Goal: Task Accomplishment & Management: Complete application form

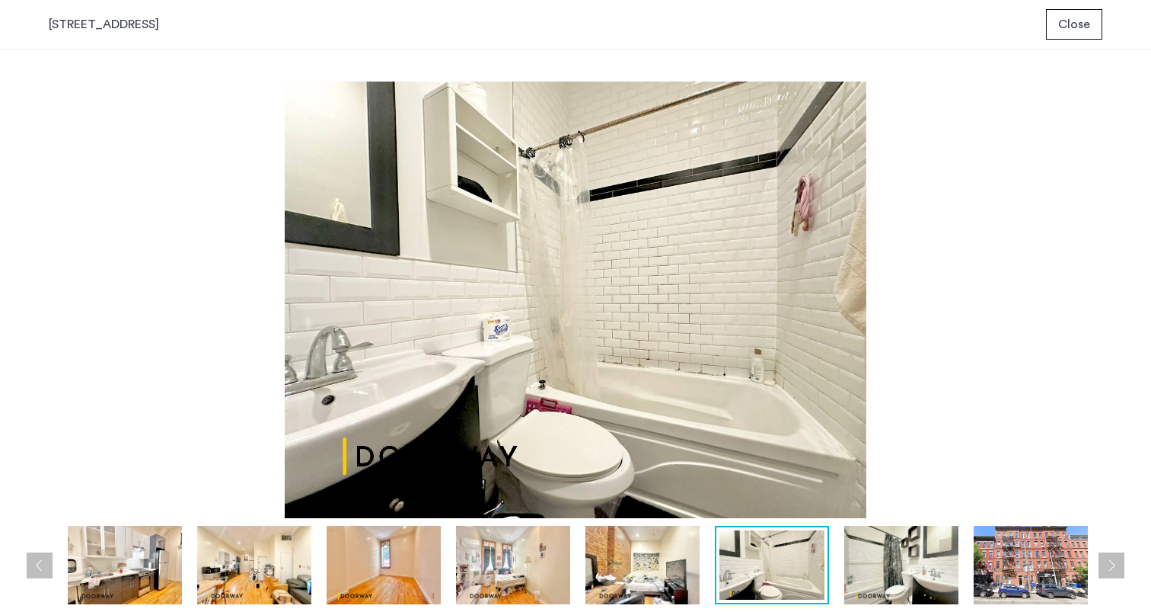
click at [1081, 22] on span "Close" at bounding box center [1075, 24] width 32 height 18
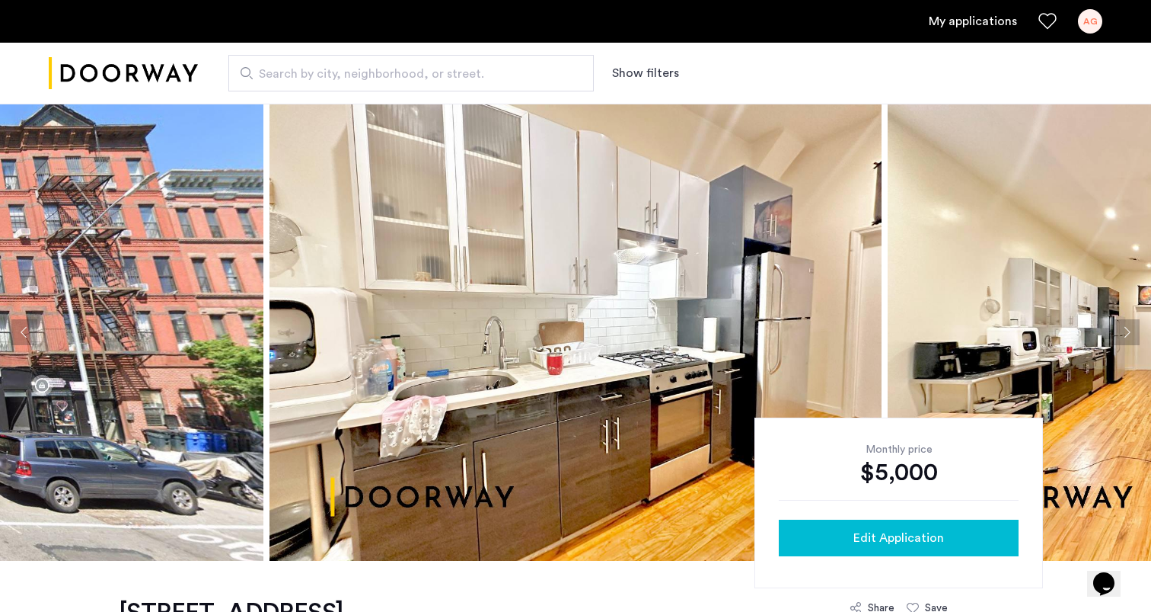
click at [892, 545] on span "Edit Application" at bounding box center [899, 538] width 91 height 18
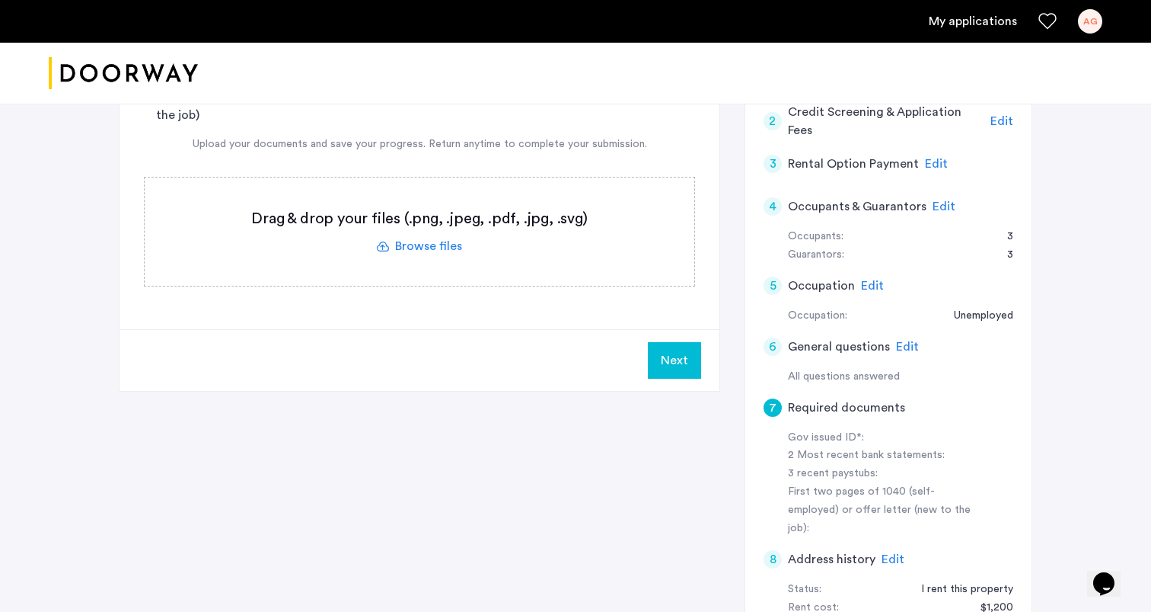
scroll to position [241, 0]
click at [944, 208] on span "Edit" at bounding box center [944, 209] width 23 height 12
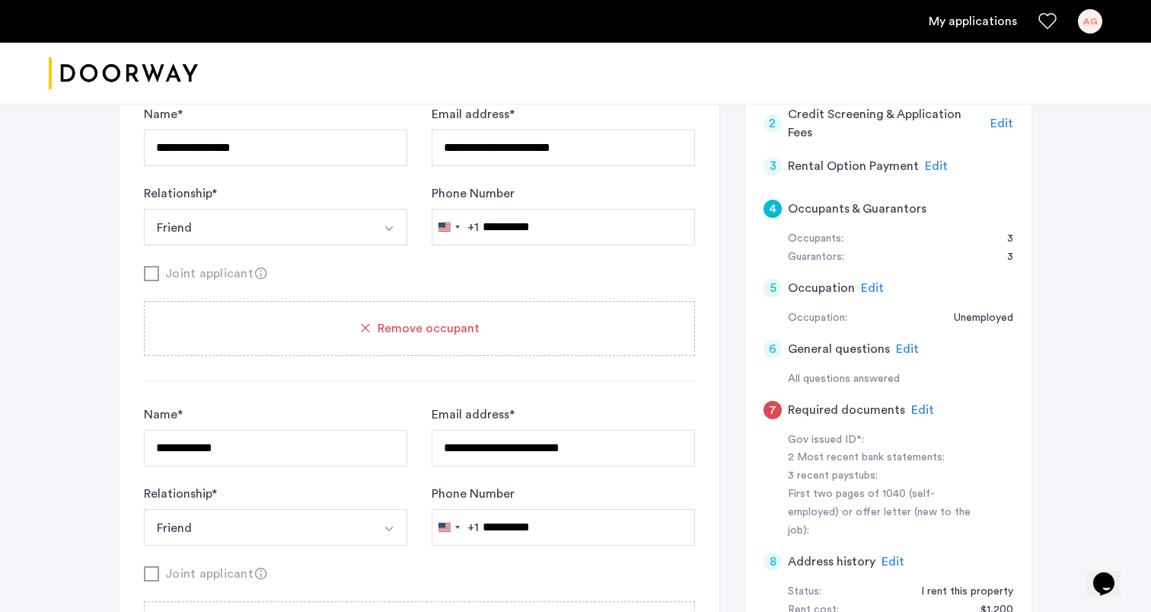
scroll to position [2054, 0]
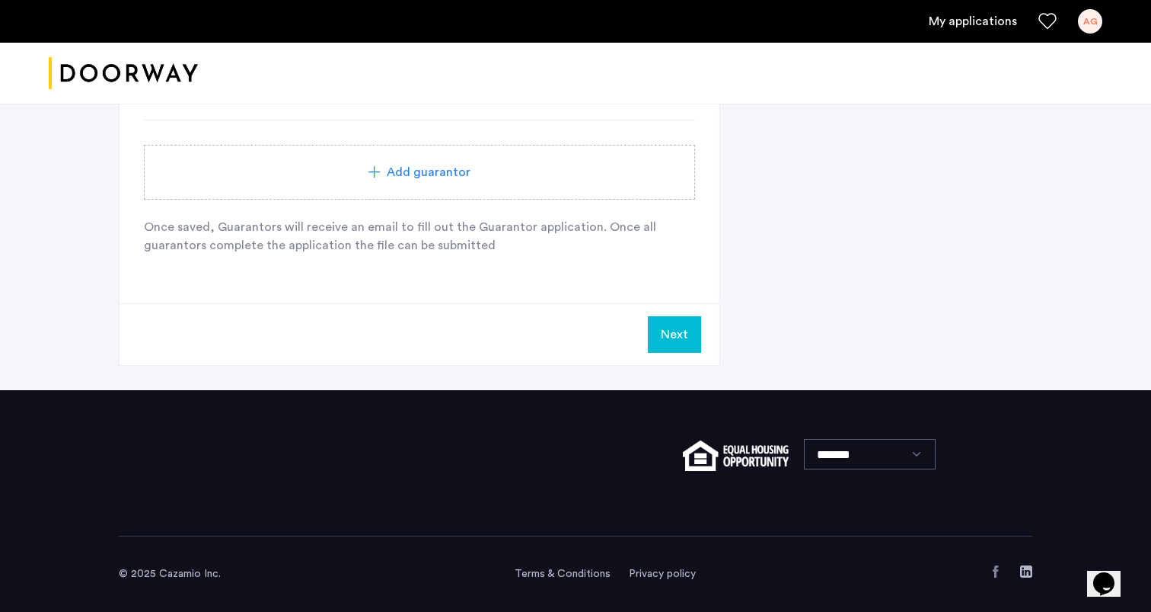
click at [455, 181] on div "Add guarantor" at bounding box center [419, 172] width 551 height 55
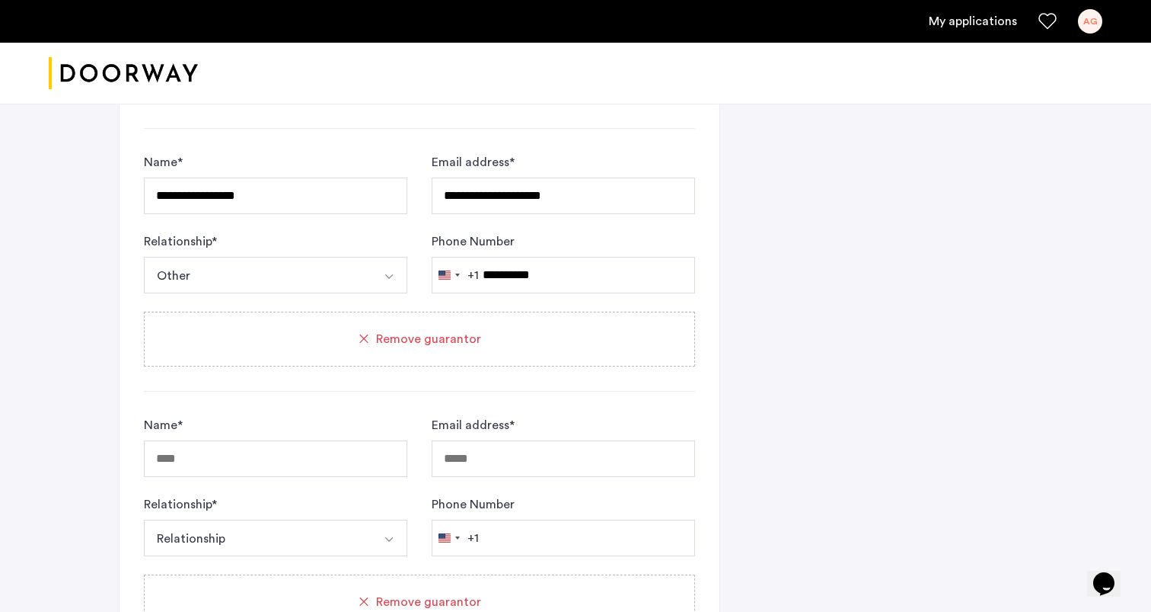
scroll to position [1783, 0]
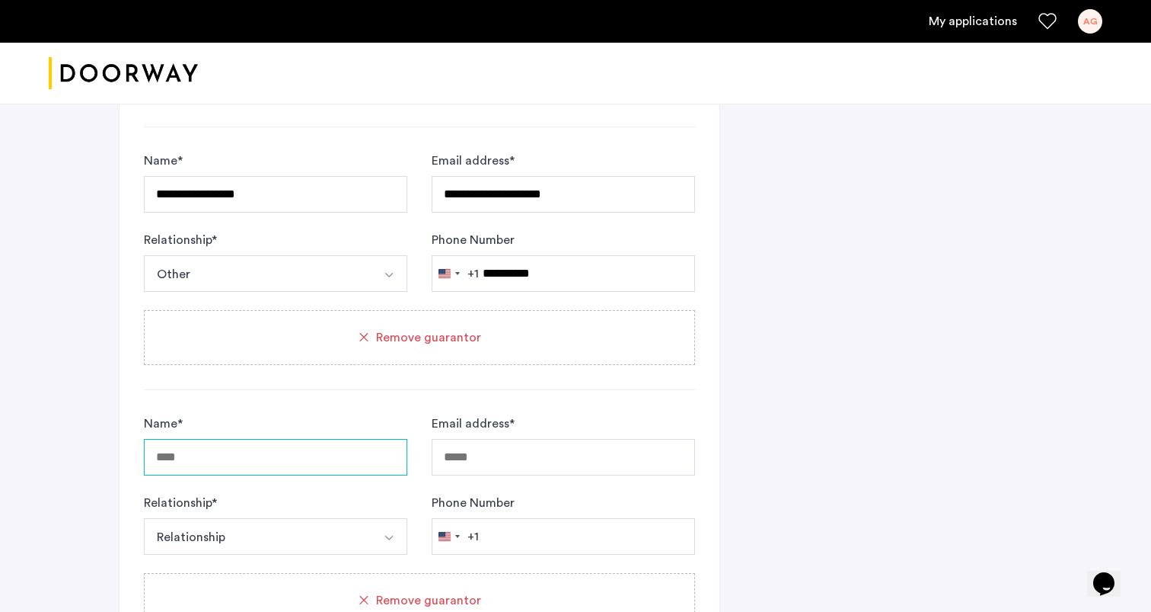
click at [336, 467] on input "Name *" at bounding box center [276, 457] width 264 height 37
click at [205, 453] on input "Name *" at bounding box center [276, 457] width 264 height 37
type input "**********"
click at [206, 530] on button "Relationship" at bounding box center [258, 536] width 228 height 37
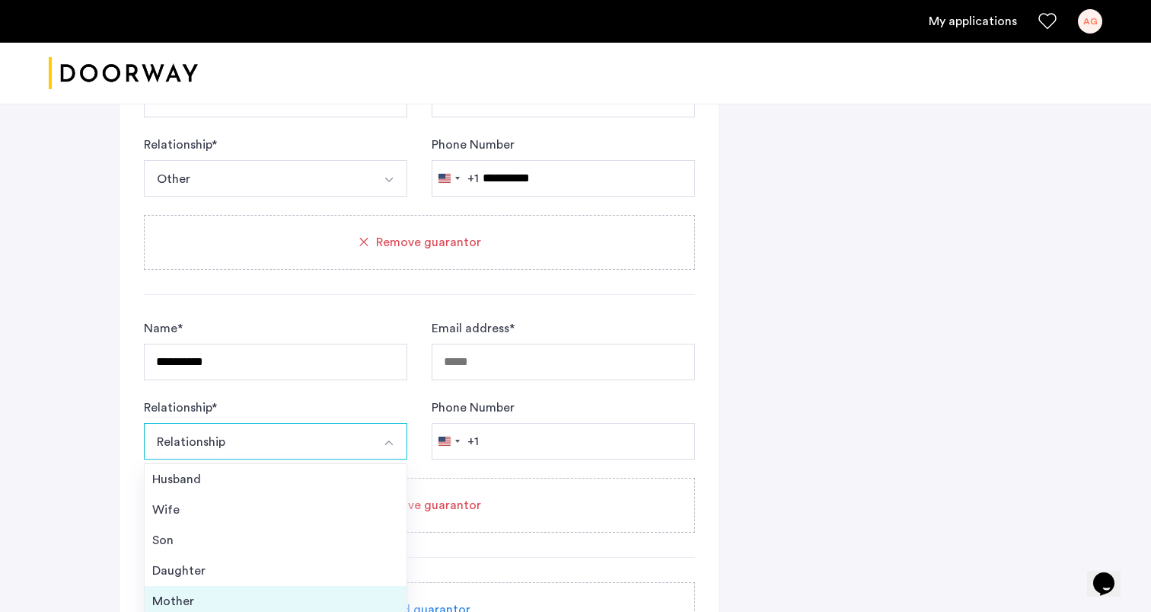
scroll to position [55, 0]
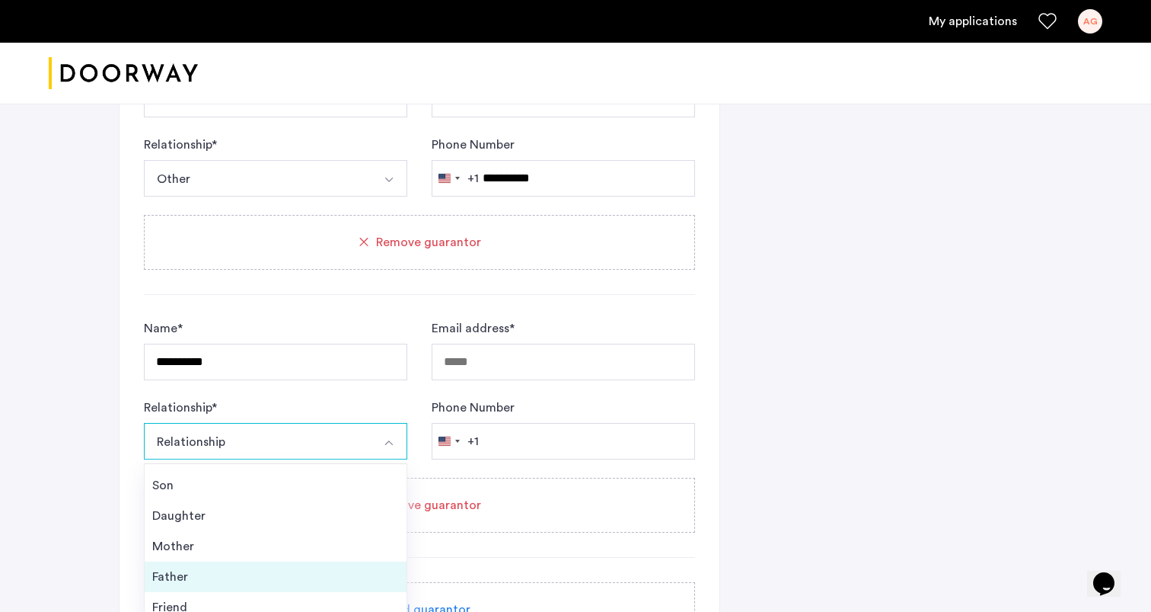
click at [184, 582] on div "Father" at bounding box center [275, 576] width 247 height 18
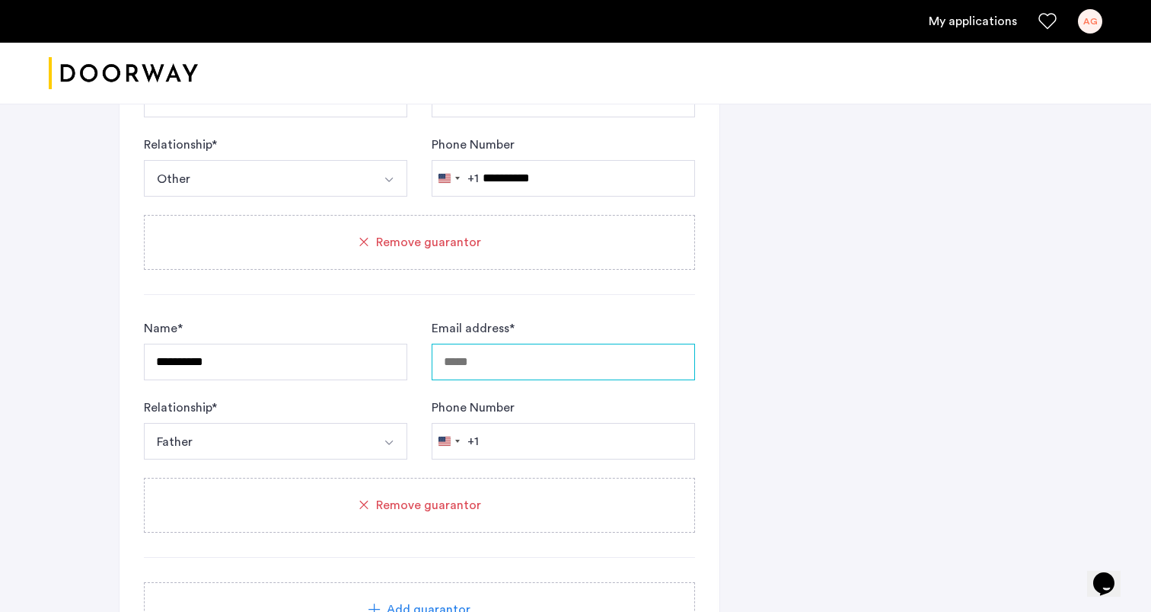
click at [528, 357] on input "Email address *" at bounding box center [564, 361] width 264 height 37
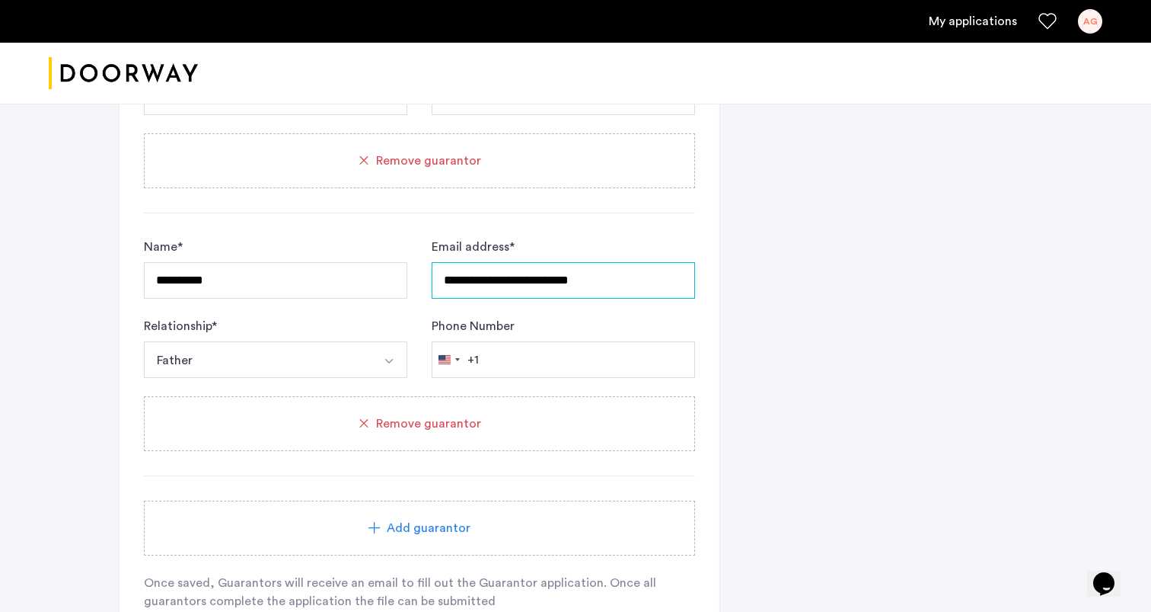
scroll to position [1963, 0]
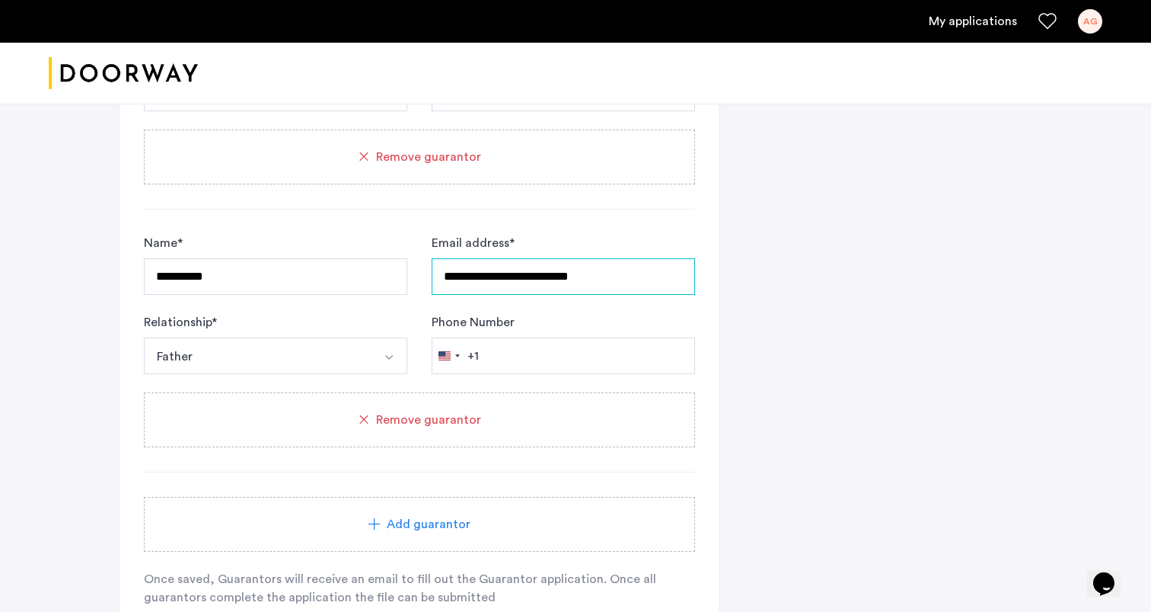
type input "**********"
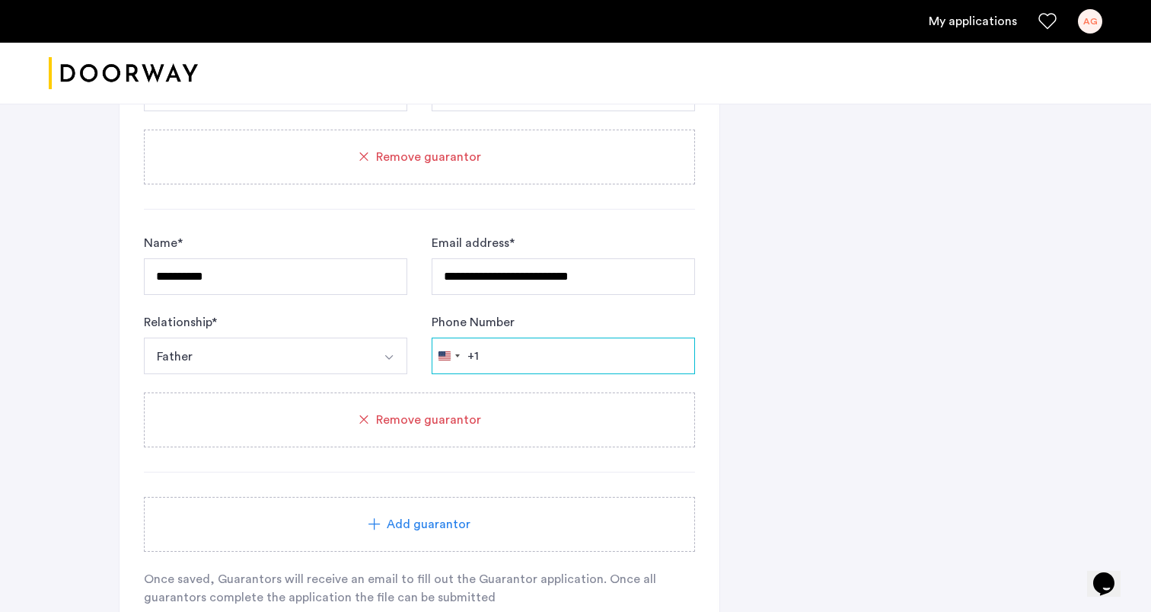
click at [562, 356] on input "Phone Number" at bounding box center [564, 355] width 264 height 37
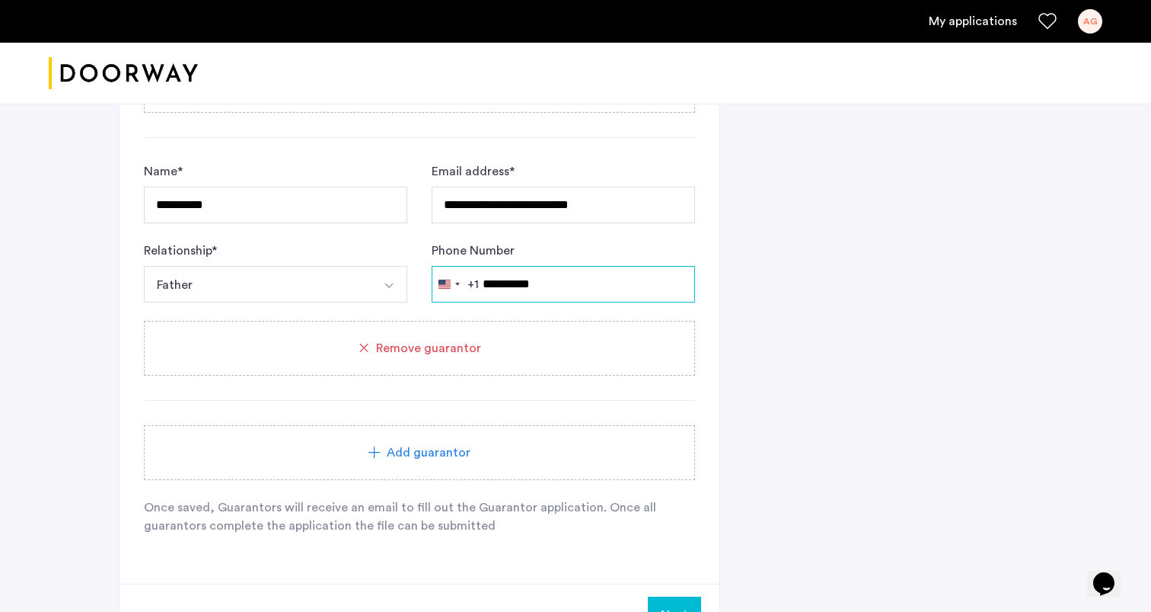
scroll to position [2063, 0]
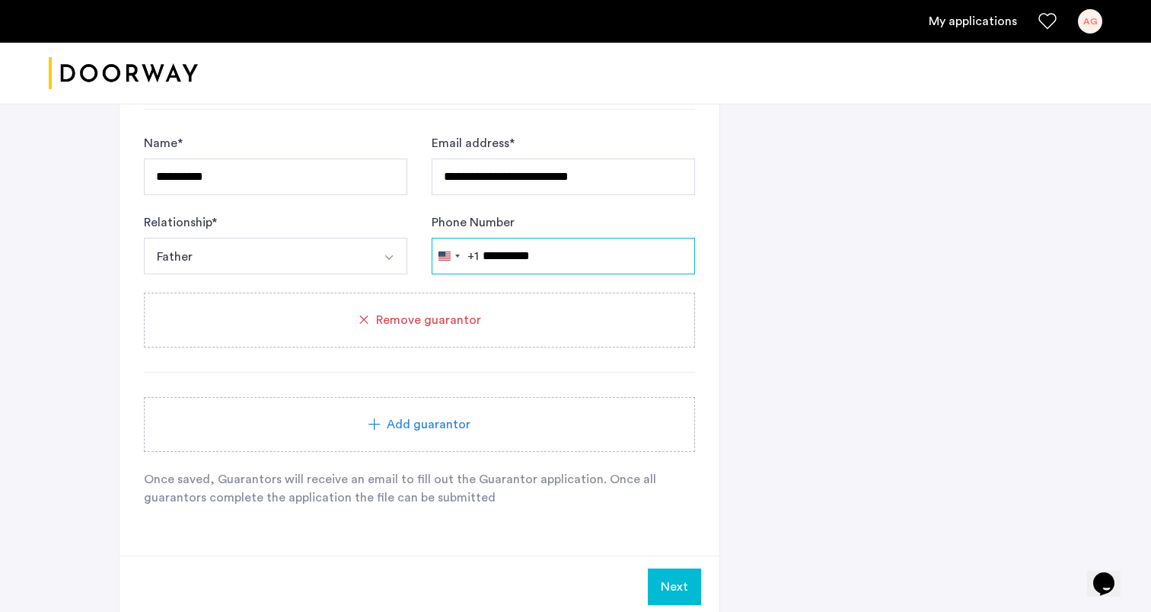
type input "**********"
click at [695, 583] on button "Next" at bounding box center [674, 586] width 53 height 37
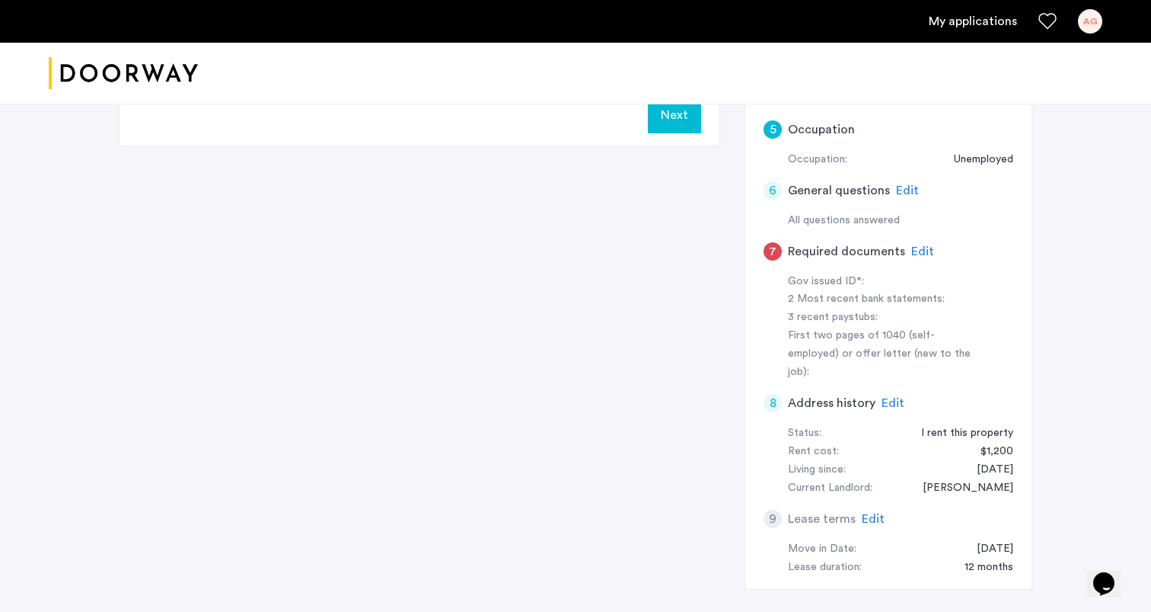
scroll to position [409, 0]
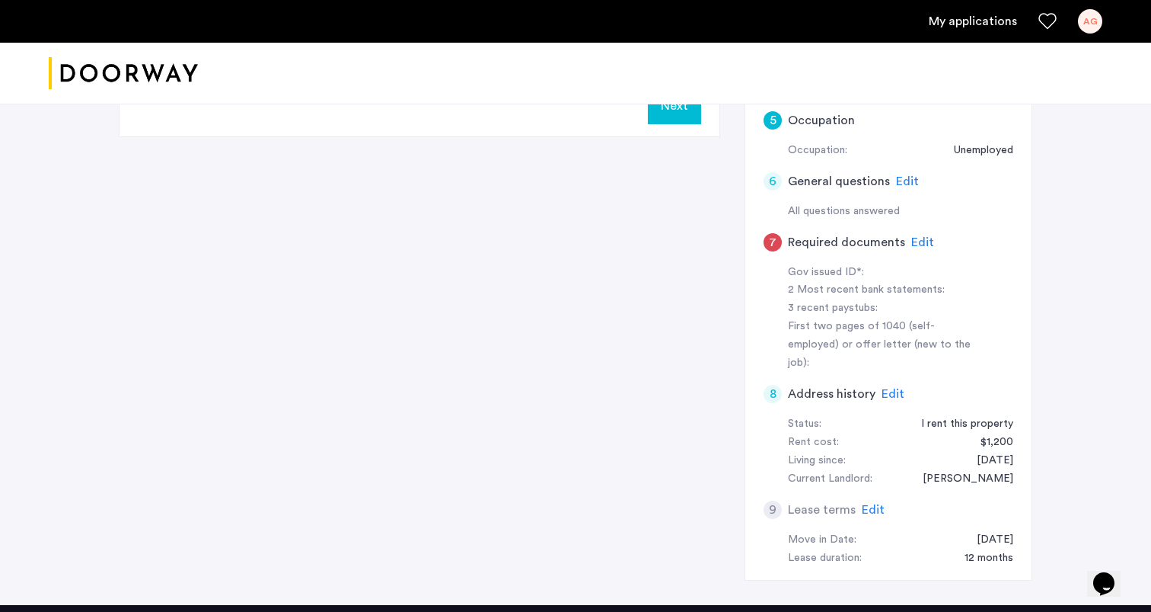
click at [970, 470] on div "[PERSON_NAME]" at bounding box center [961, 479] width 106 height 18
click at [979, 470] on div "[PERSON_NAME]" at bounding box center [961, 479] width 106 height 18
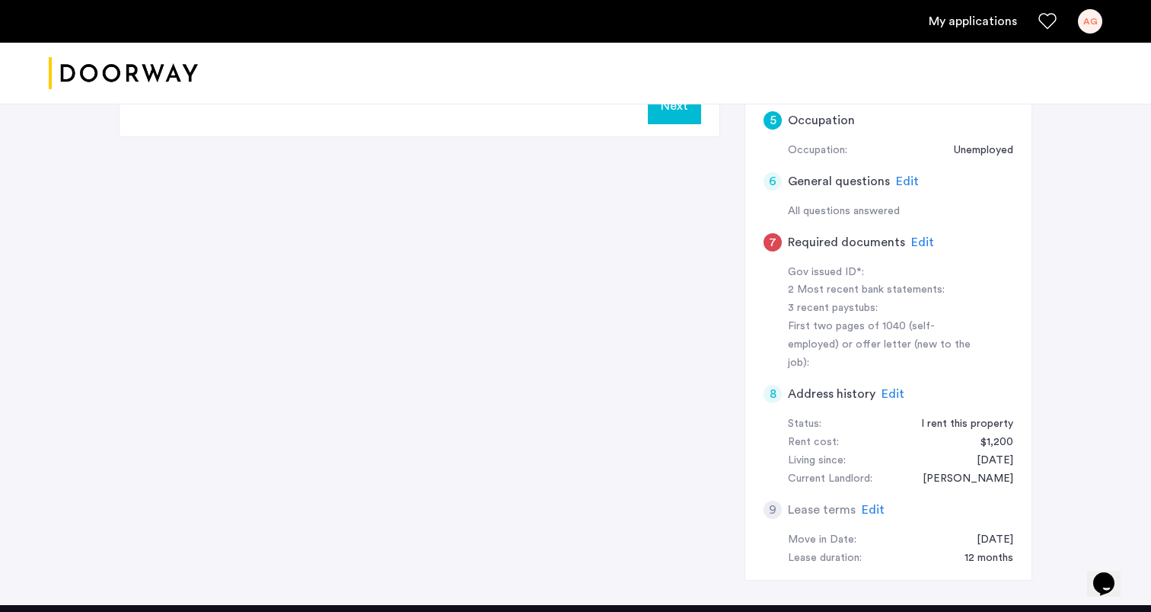
click at [979, 470] on div "[PERSON_NAME]" at bounding box center [961, 479] width 106 height 18
click at [988, 433] on div "$1,200" at bounding box center [990, 442] width 48 height 18
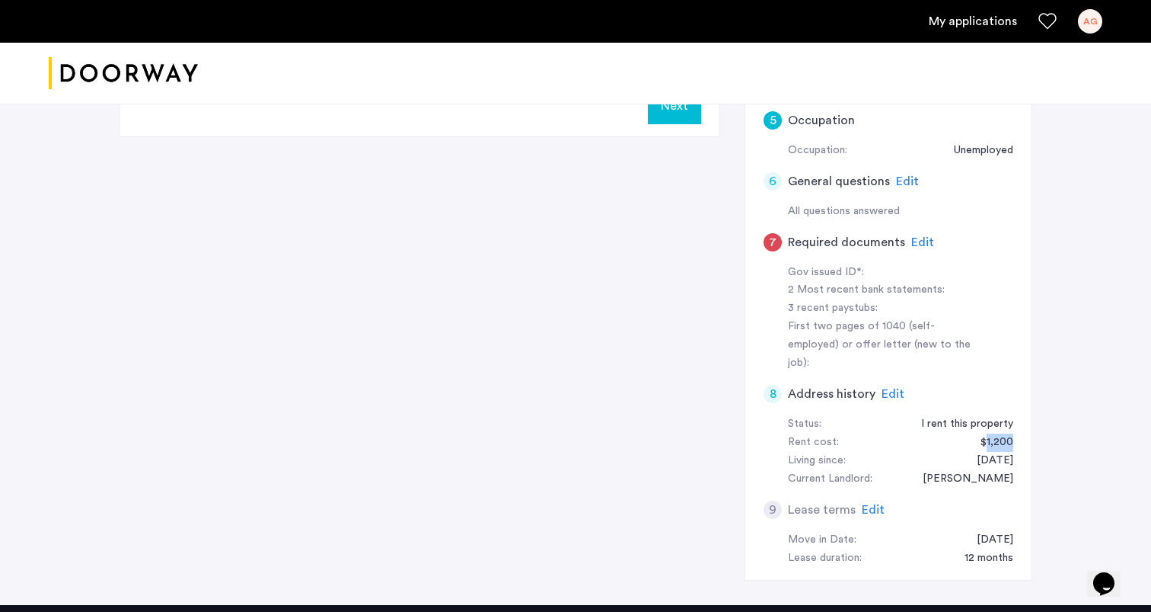
click at [988, 433] on div "$1,200" at bounding box center [990, 442] width 48 height 18
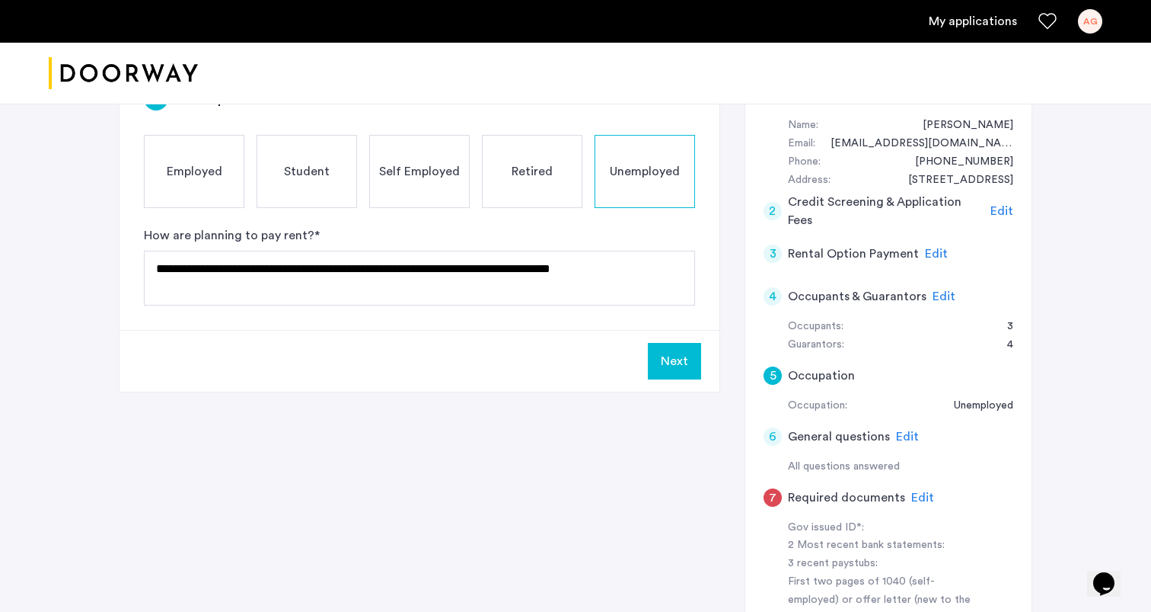
scroll to position [0, 0]
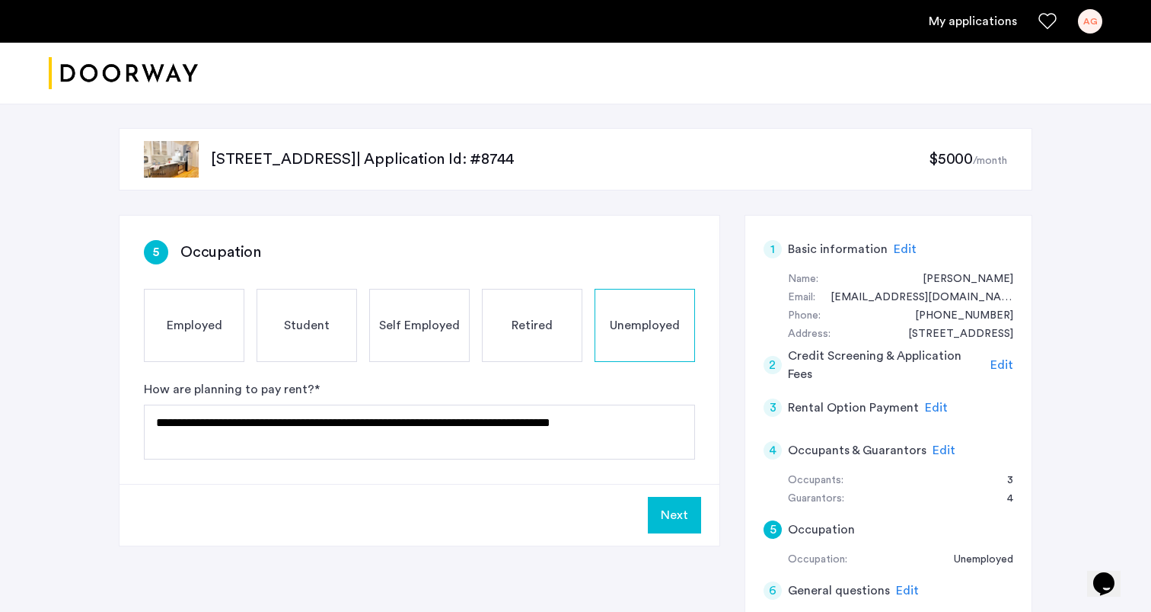
click at [1012, 302] on div "[EMAIL_ADDRESS][DOMAIN_NAME]" at bounding box center [915, 298] width 198 height 18
click at [992, 314] on div "[PHONE_NUMBER]" at bounding box center [956, 316] width 113 height 18
click at [191, 160] on img at bounding box center [171, 159] width 55 height 37
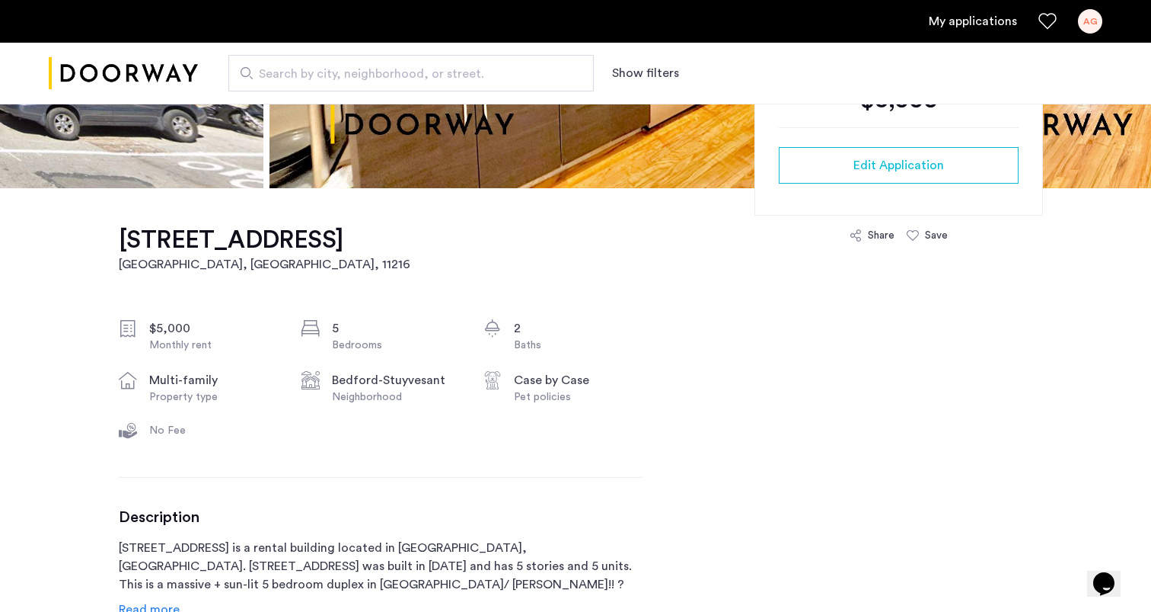
scroll to position [410, 0]
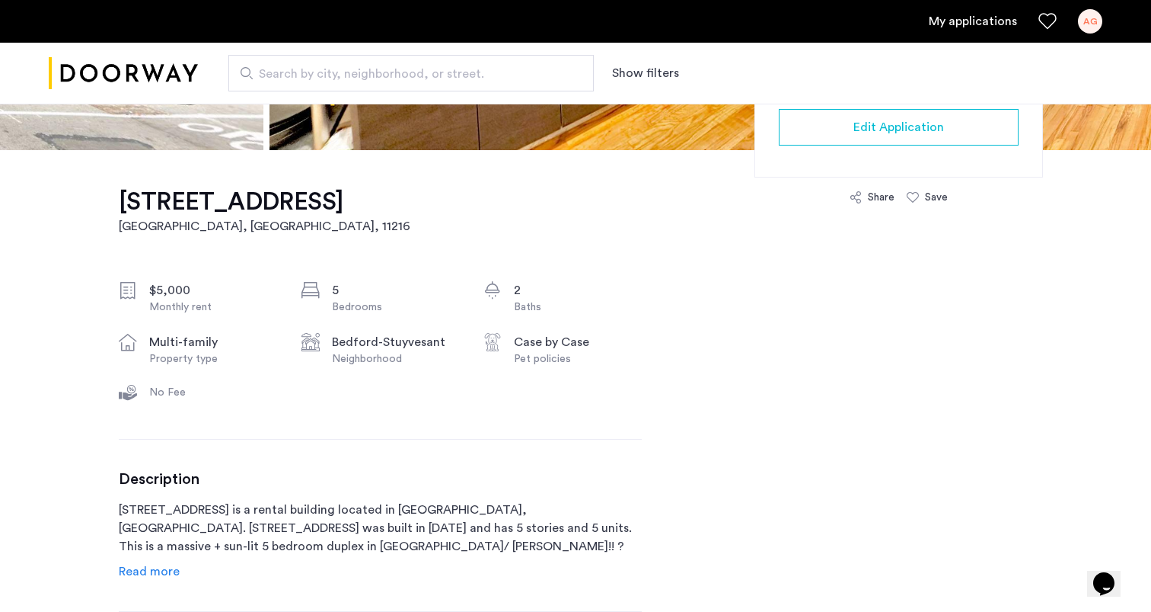
click at [376, 311] on div "Bedrooms" at bounding box center [396, 306] width 128 height 15
click at [378, 432] on div "[STREET_ADDRESS] $5,000 Monthly rent 5 Bedrooms 2 Baths multi-family Property t…" at bounding box center [380, 555] width 523 height 810
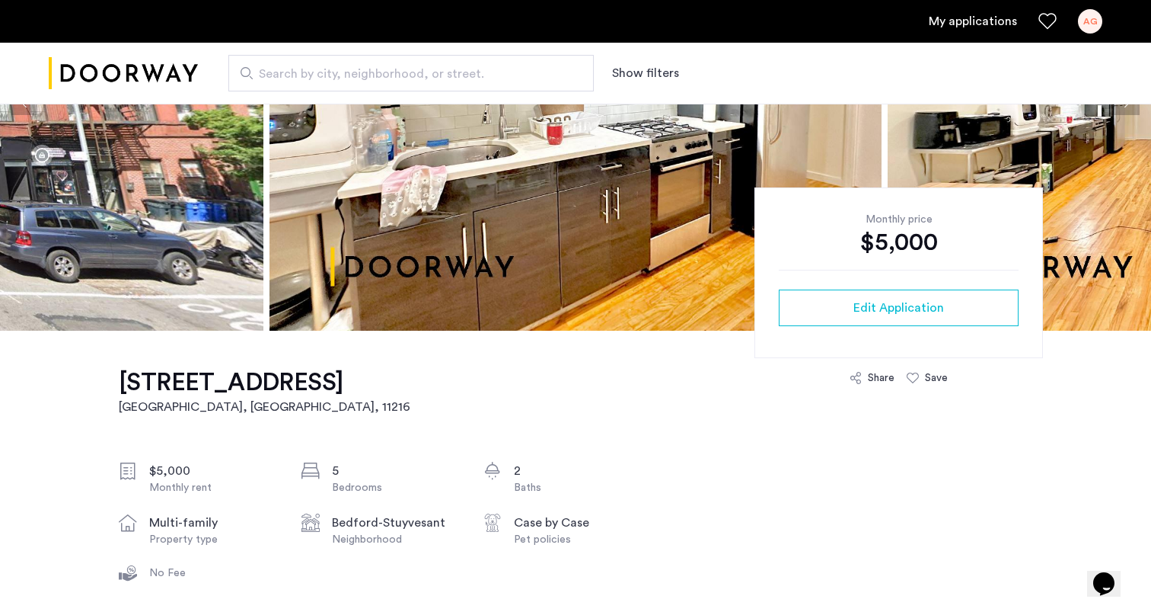
scroll to position [148, 0]
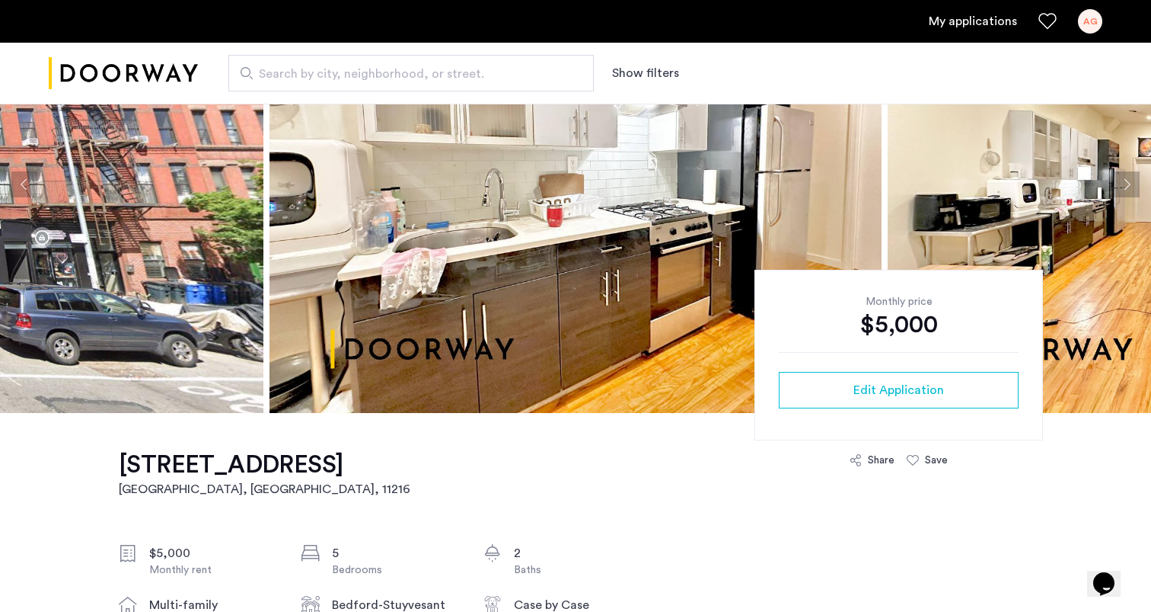
click at [622, 279] on img at bounding box center [576, 184] width 612 height 457
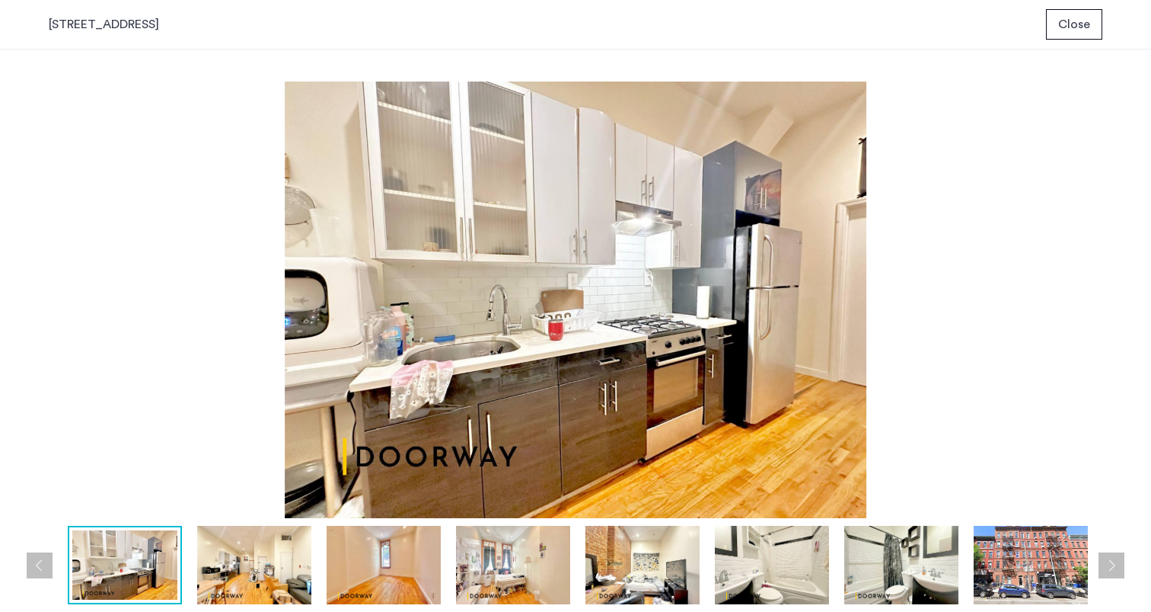
click at [622, 279] on img at bounding box center [576, 299] width 1054 height 436
click at [1098, 21] on button "Close" at bounding box center [1074, 24] width 56 height 30
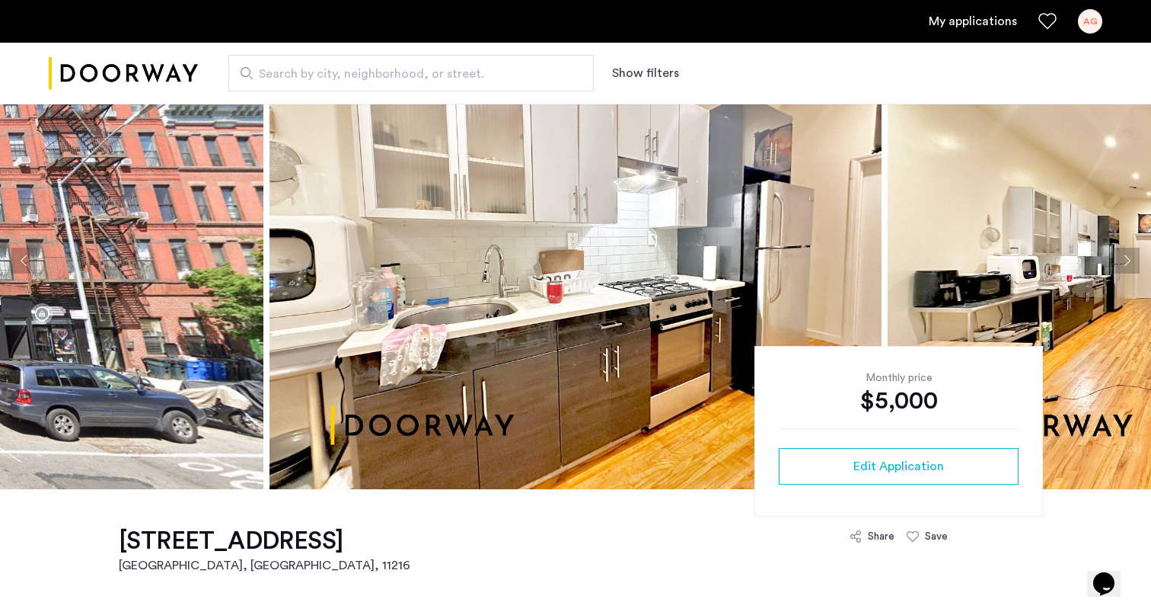
scroll to position [69, 0]
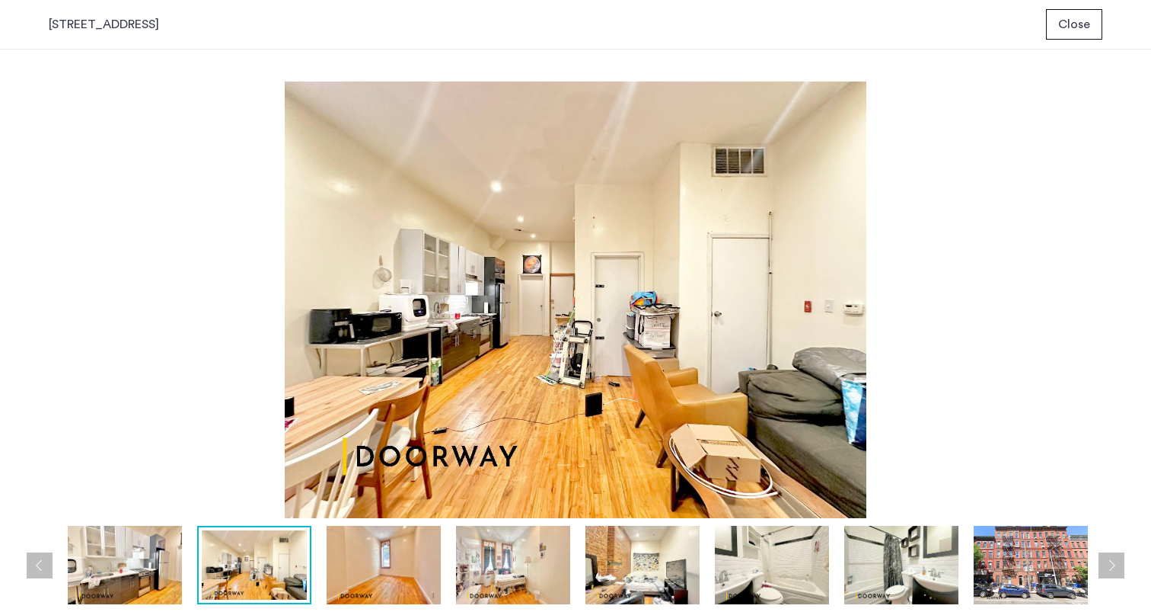
click at [1108, 569] on button "Next apartment" at bounding box center [1112, 565] width 26 height 26
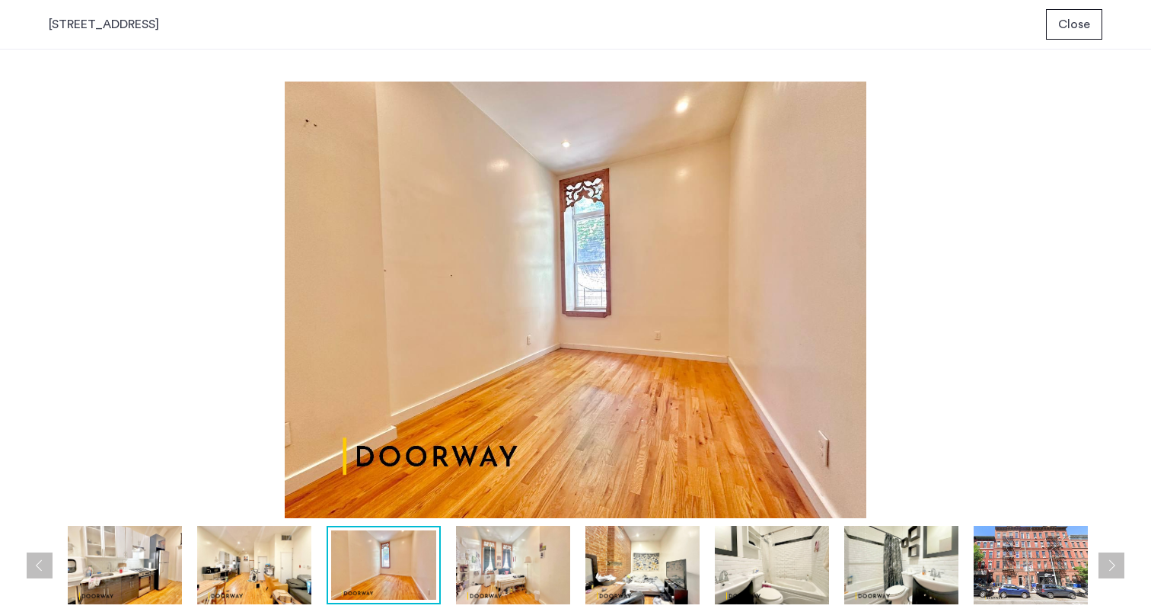
click at [1108, 569] on button "Next apartment" at bounding box center [1112, 565] width 26 height 26
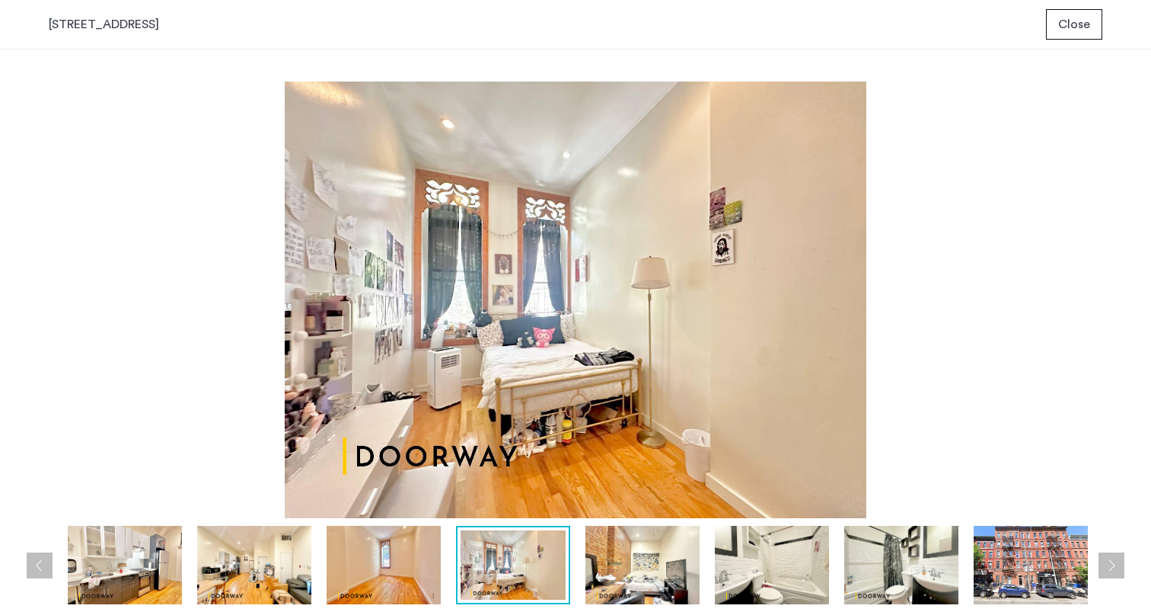
click at [1110, 569] on button "Next apartment" at bounding box center [1112, 565] width 26 height 26
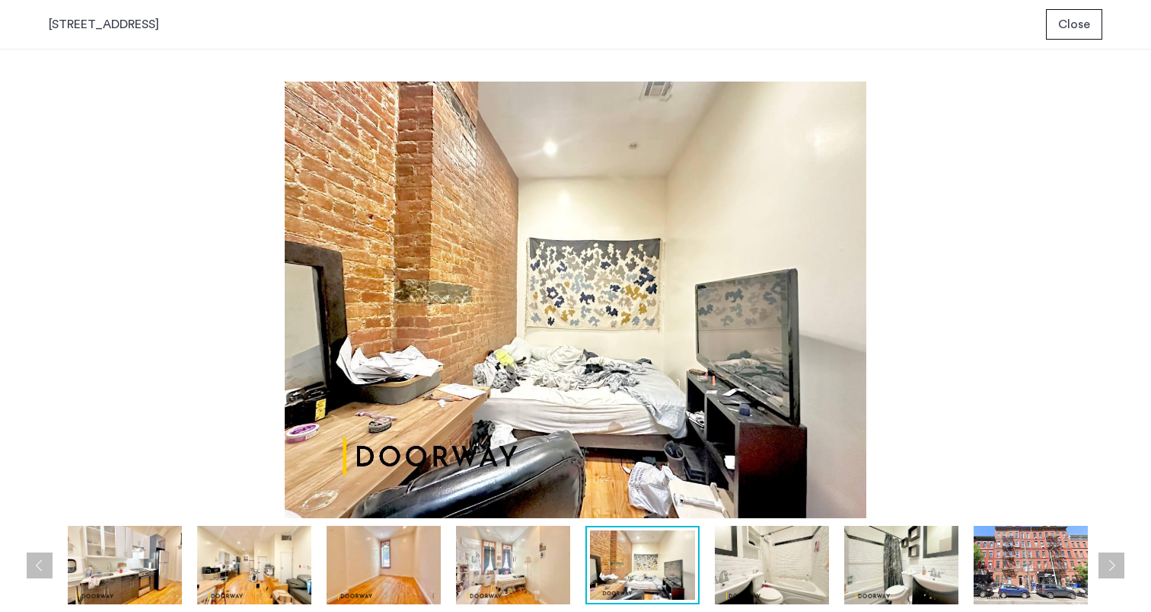
click at [1110, 569] on button "Next apartment" at bounding box center [1112, 565] width 26 height 26
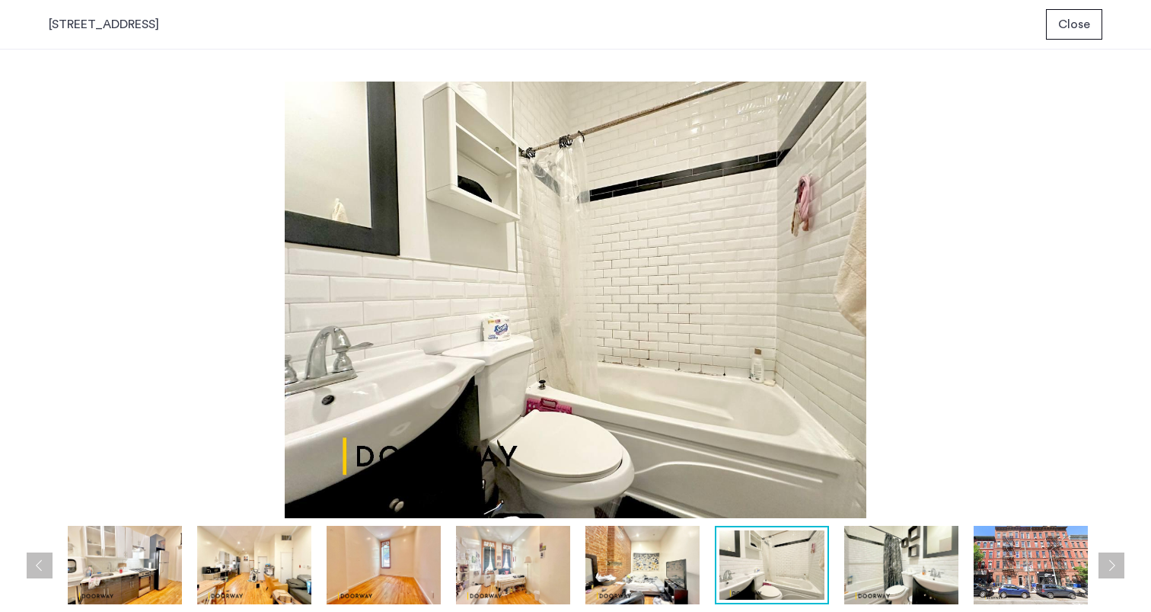
click at [1110, 569] on button "Next apartment" at bounding box center [1112, 565] width 26 height 26
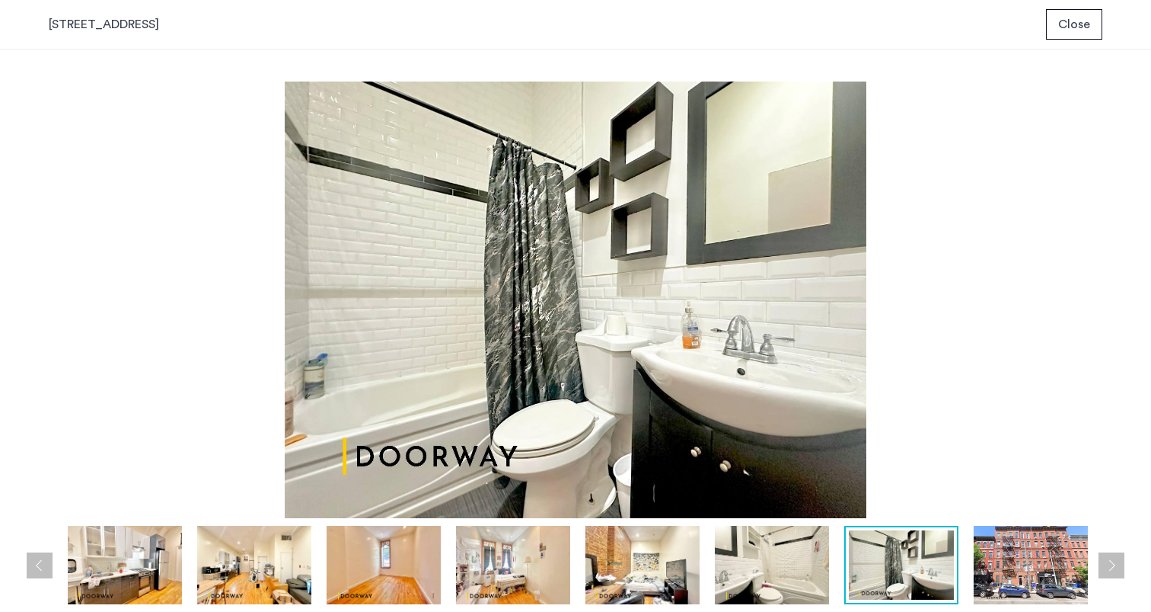
click at [1110, 569] on button "Next apartment" at bounding box center [1112, 565] width 26 height 26
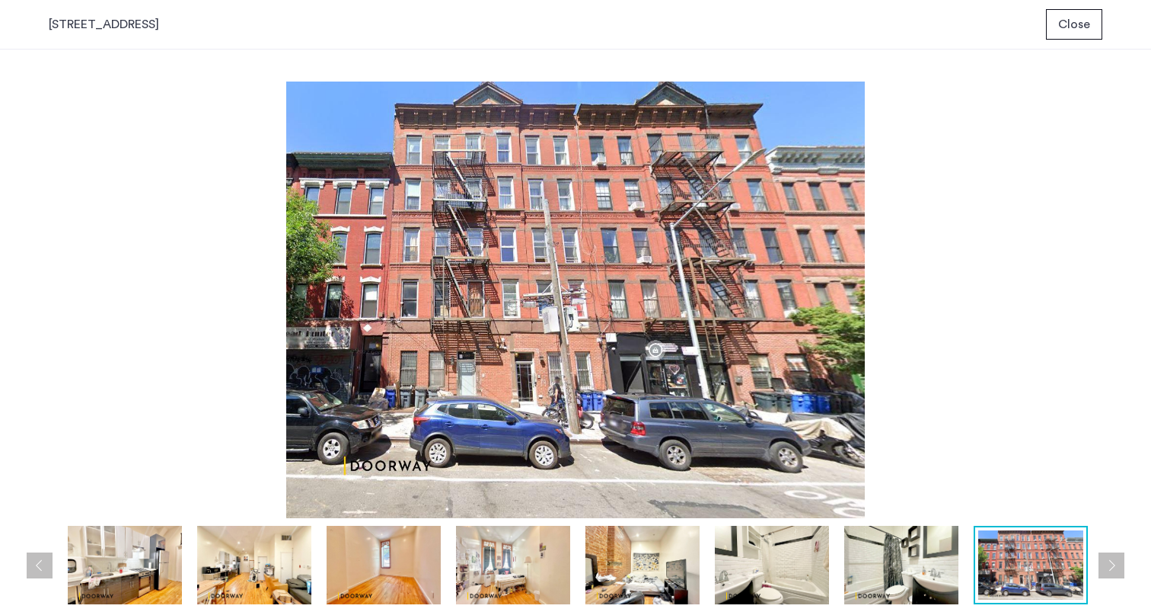
click at [1106, 569] on button "Next apartment" at bounding box center [1112, 565] width 26 height 26
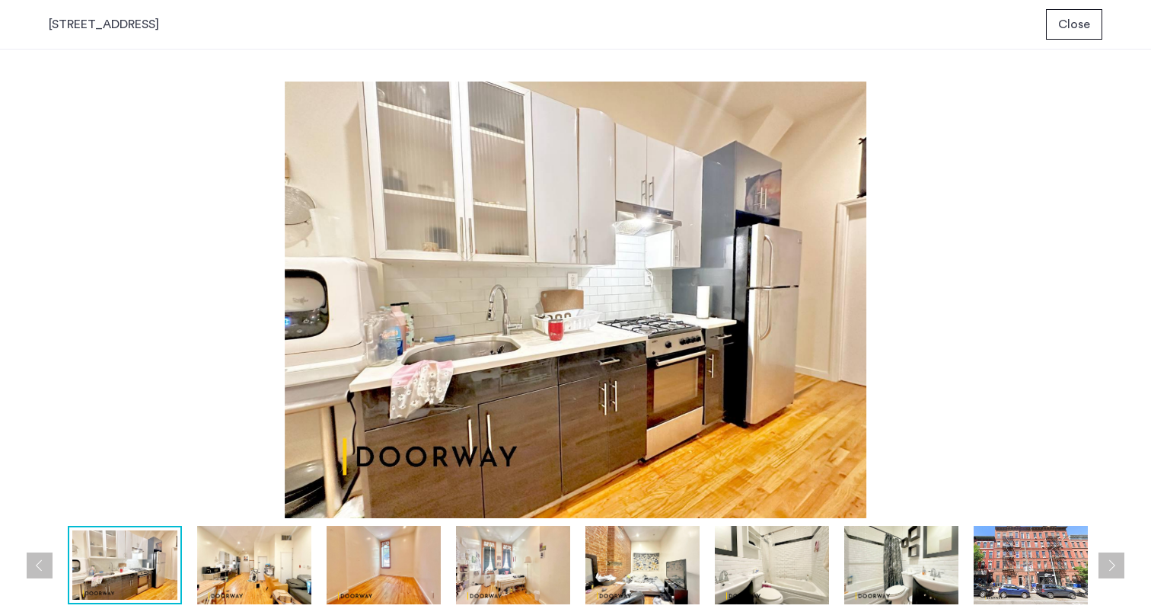
click at [1106, 569] on button "Next apartment" at bounding box center [1112, 565] width 26 height 26
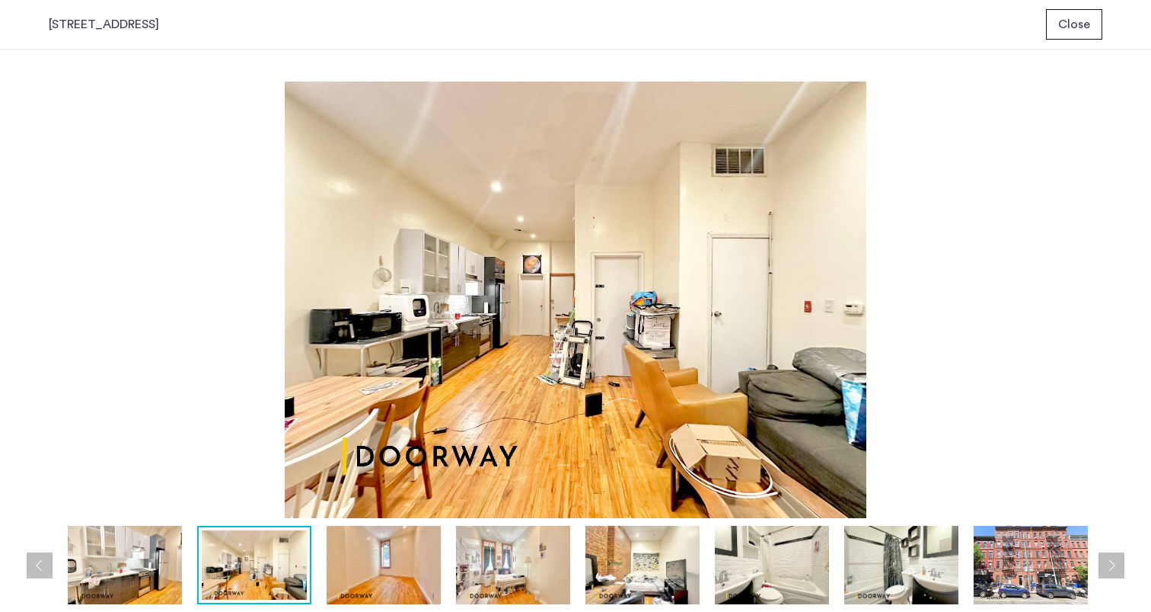
click at [1106, 569] on button "Next apartment" at bounding box center [1112, 565] width 26 height 26
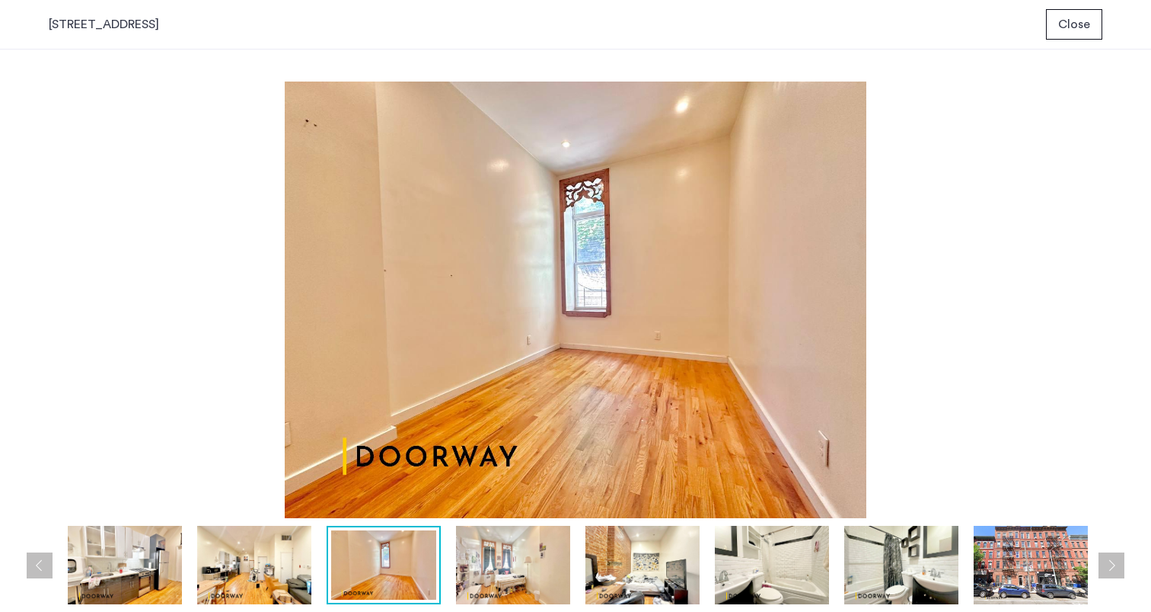
click at [1106, 569] on button "Next apartment" at bounding box center [1112, 565] width 26 height 26
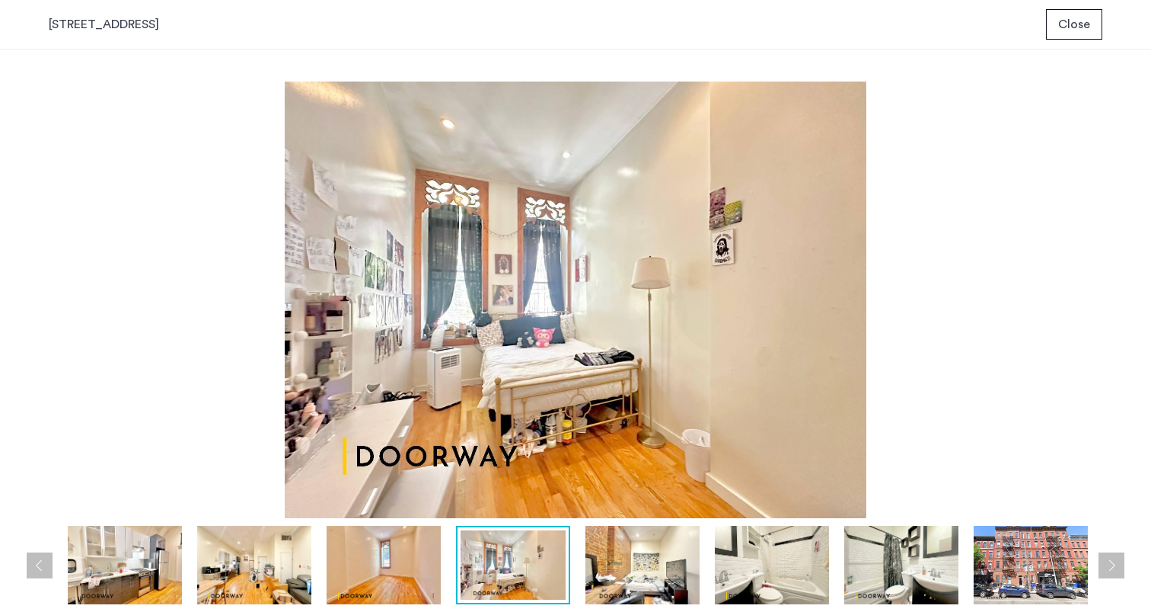
click at [1106, 569] on button "Next apartment" at bounding box center [1112, 565] width 26 height 26
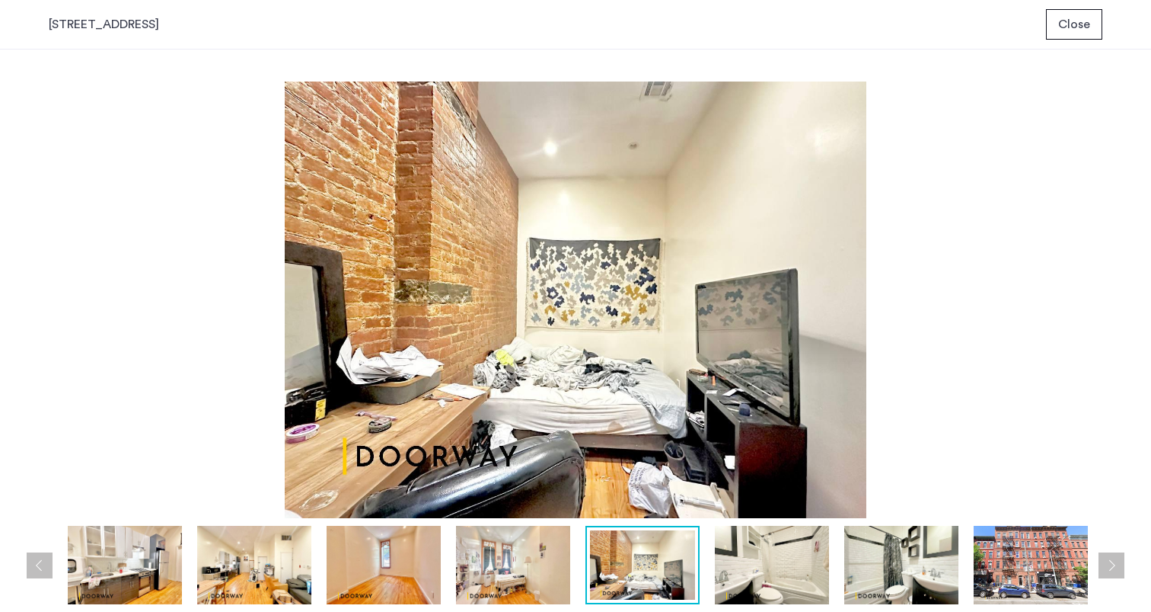
click at [1106, 569] on button "Next apartment" at bounding box center [1112, 565] width 26 height 26
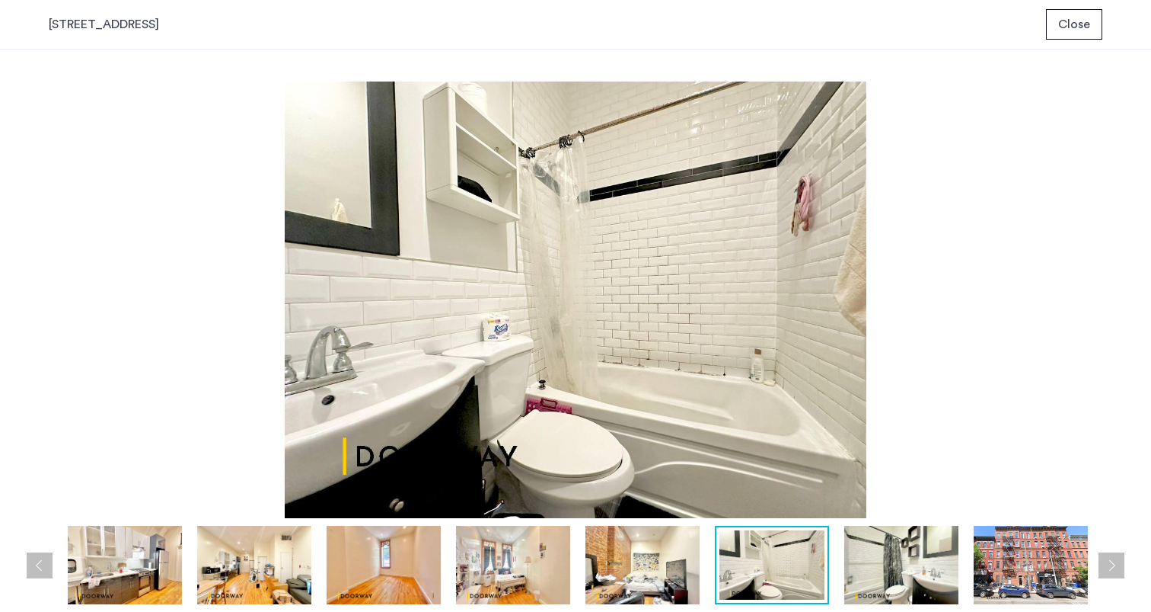
click at [1106, 569] on button "Next apartment" at bounding box center [1112, 565] width 26 height 26
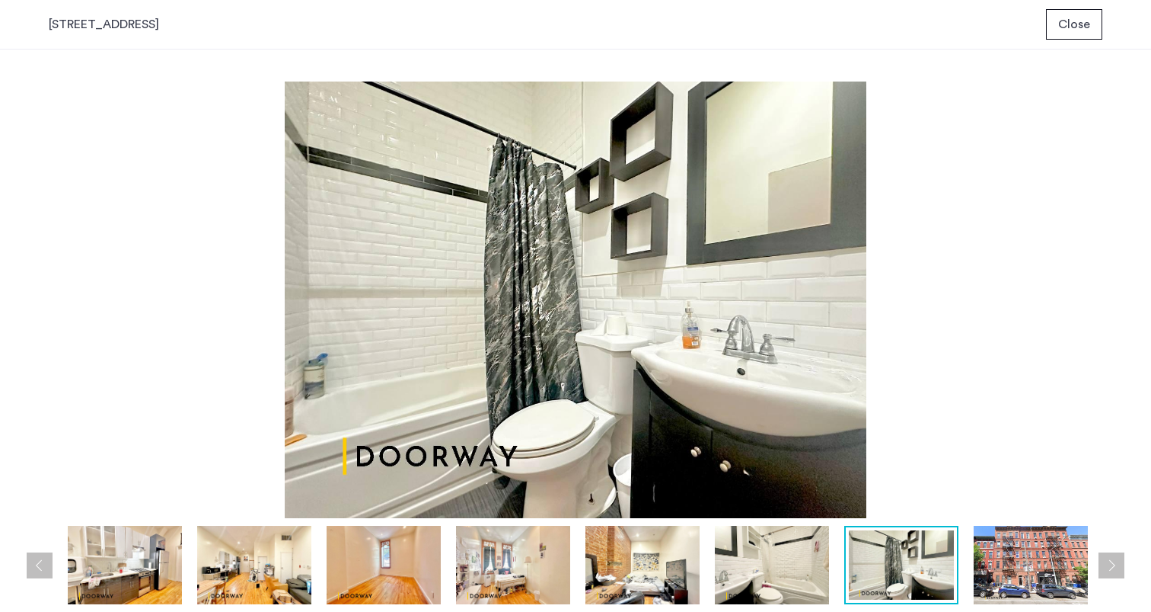
click at [1094, 21] on button "Close" at bounding box center [1074, 24] width 56 height 30
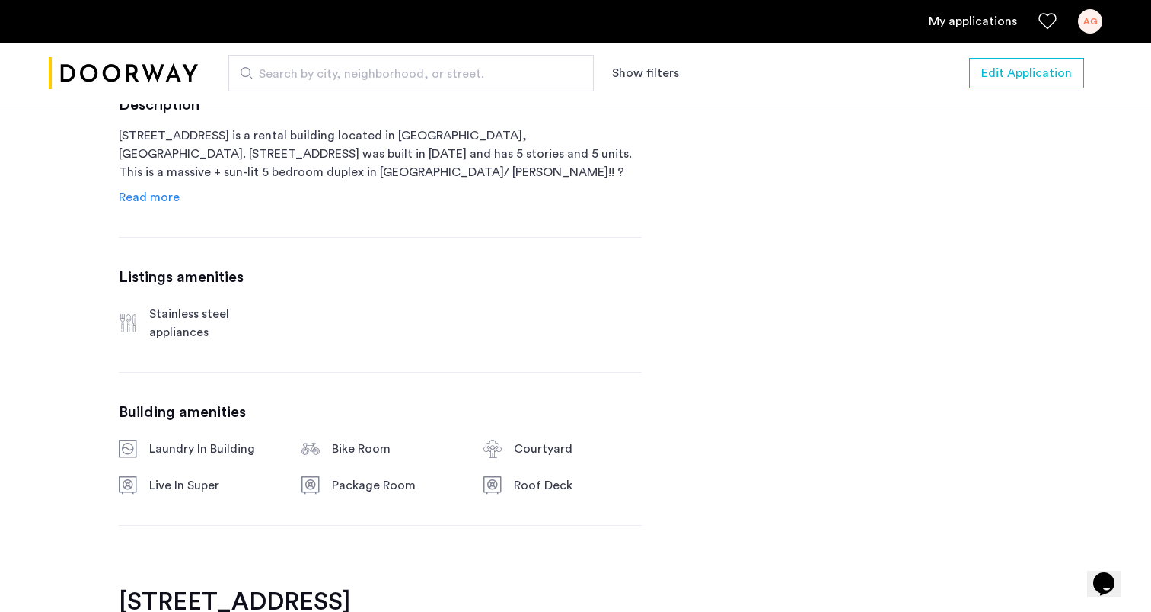
scroll to position [803, 0]
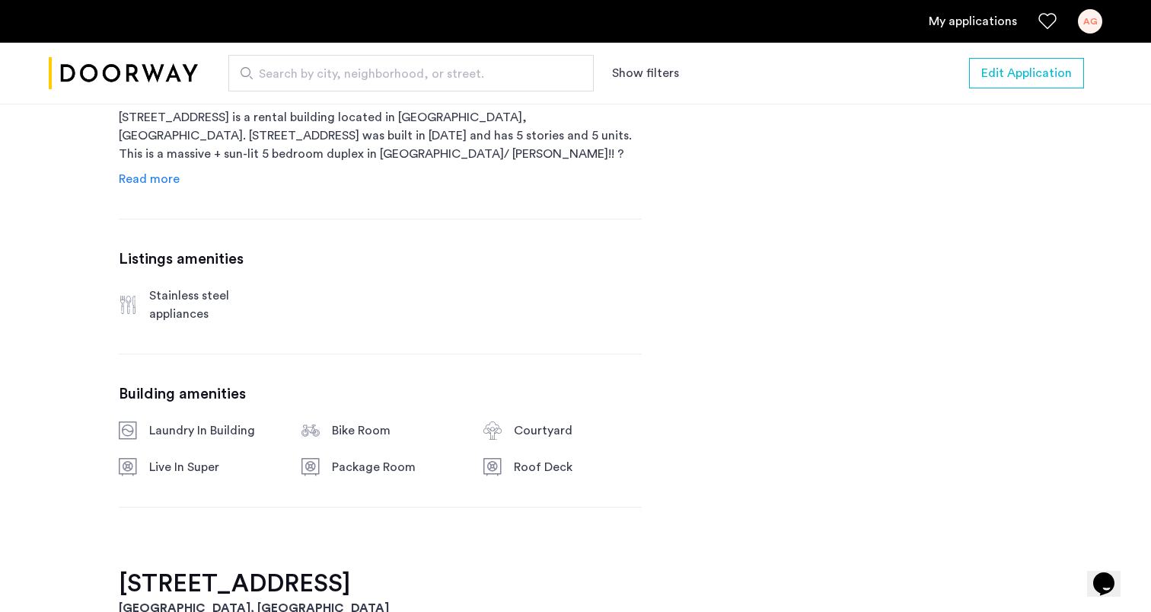
click at [543, 468] on div "Roof Deck" at bounding box center [578, 467] width 128 height 18
drag, startPoint x: 597, startPoint y: 482, endPoint x: 495, endPoint y: 482, distance: 102.1
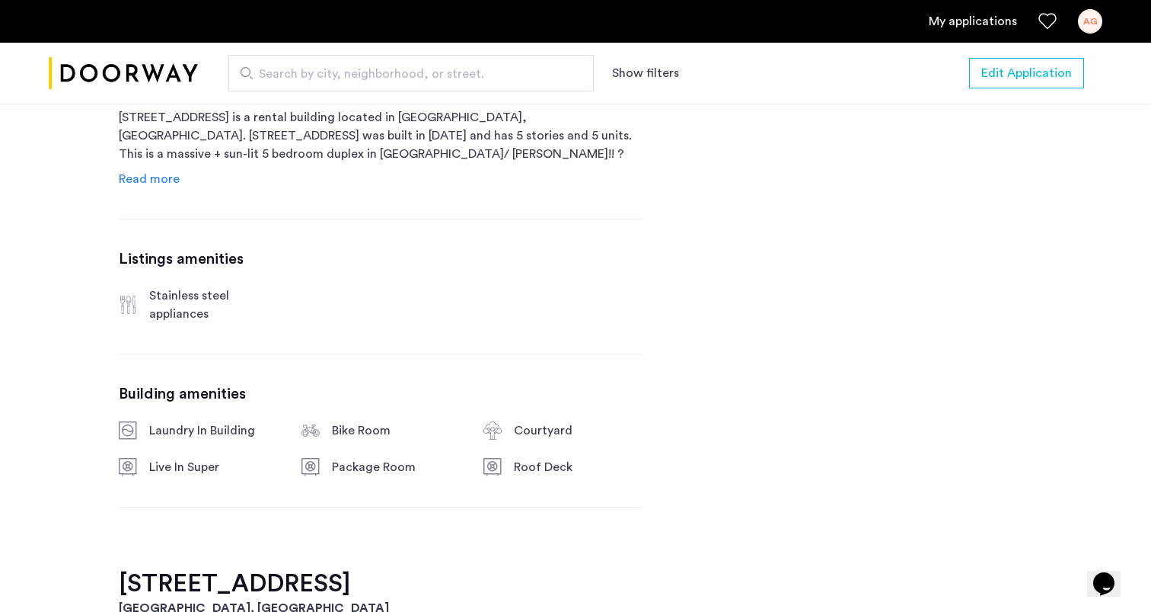
click at [495, 482] on div "[STREET_ADDRESS] $5,000 Monthly rent 5 Bedrooms 2 Baths multi-family Property t…" at bounding box center [380, 163] width 523 height 810
drag, startPoint x: 495, startPoint y: 469, endPoint x: 637, endPoint y: 469, distance: 142.4
click at [637, 469] on div "Roof Deck" at bounding box center [563, 467] width 158 height 18
click at [637, 469] on div "Roof Deck" at bounding box center [578, 467] width 128 height 18
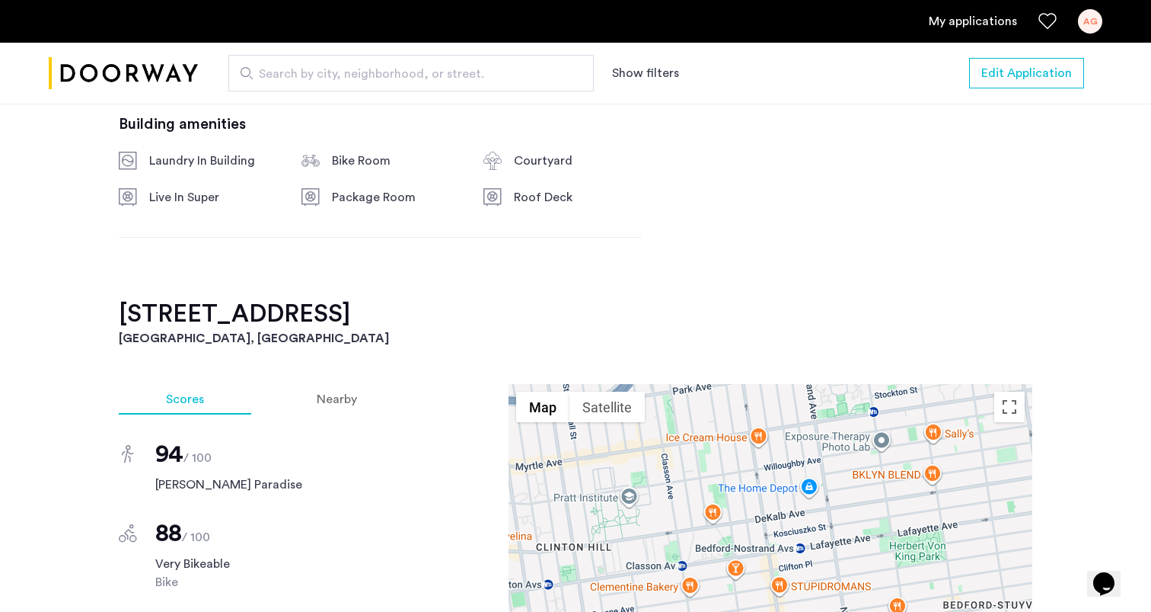
scroll to position [1074, 0]
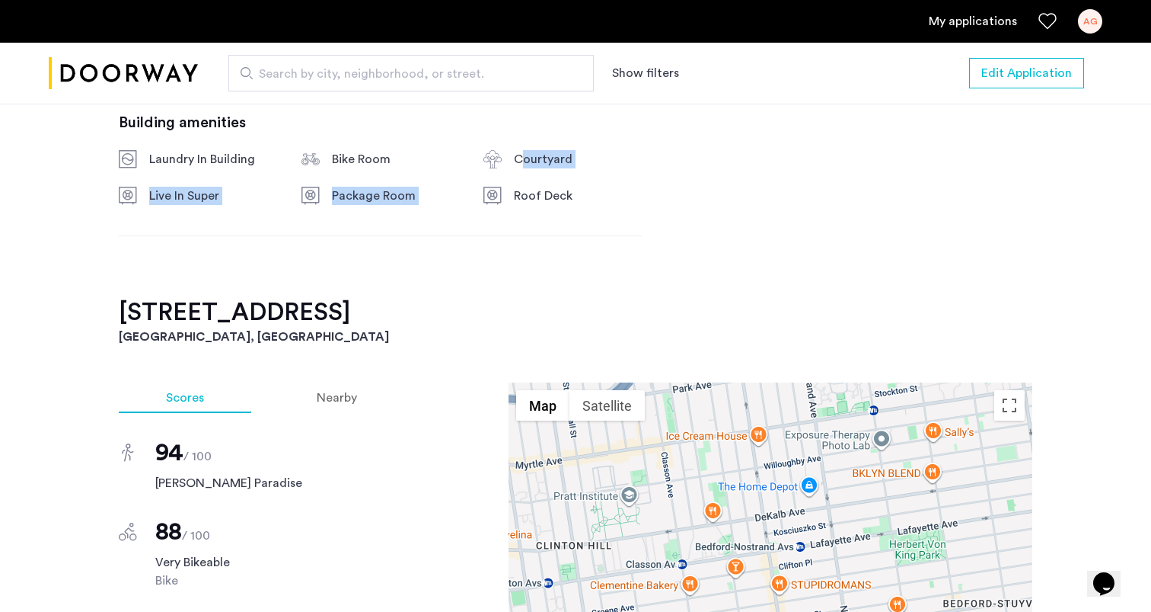
drag, startPoint x: 520, startPoint y: 161, endPoint x: 631, endPoint y: 180, distance: 112.8
click at [632, 180] on div "Laundry In Building Bike Room Courtyard Live In Super Package Room Roof Deck" at bounding box center [380, 177] width 523 height 55
click at [623, 184] on div "Laundry In Building Bike Room Courtyard Live In Super Package Room Roof Deck" at bounding box center [380, 177] width 523 height 55
drag, startPoint x: 589, startPoint y: 190, endPoint x: 513, endPoint y: 190, distance: 75.4
click at [513, 190] on div "Roof Deck" at bounding box center [563, 196] width 158 height 18
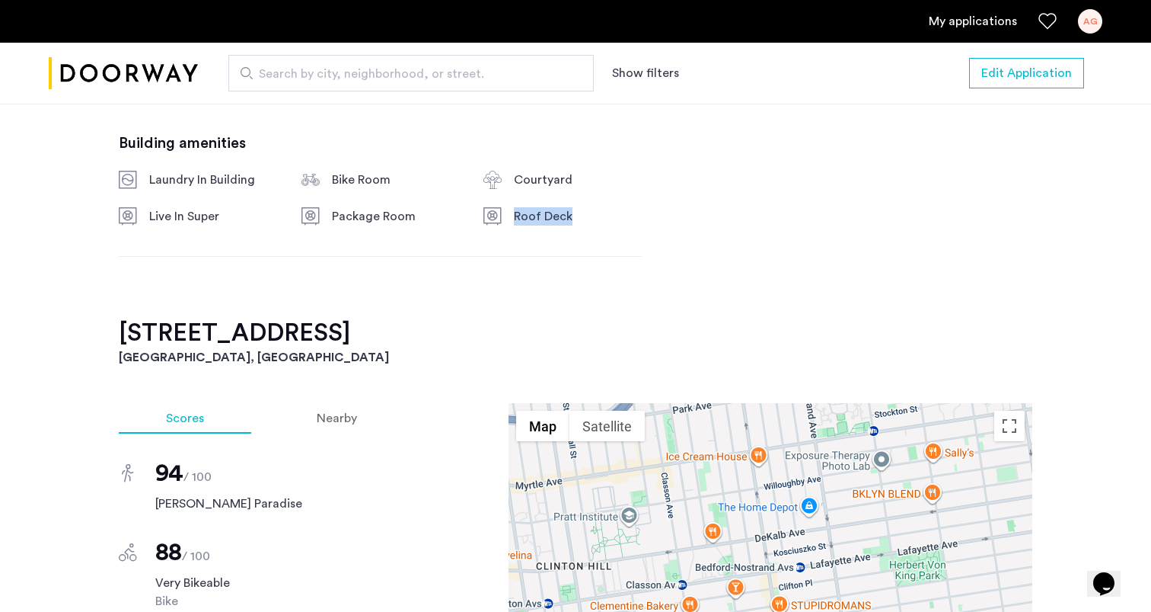
scroll to position [926, 0]
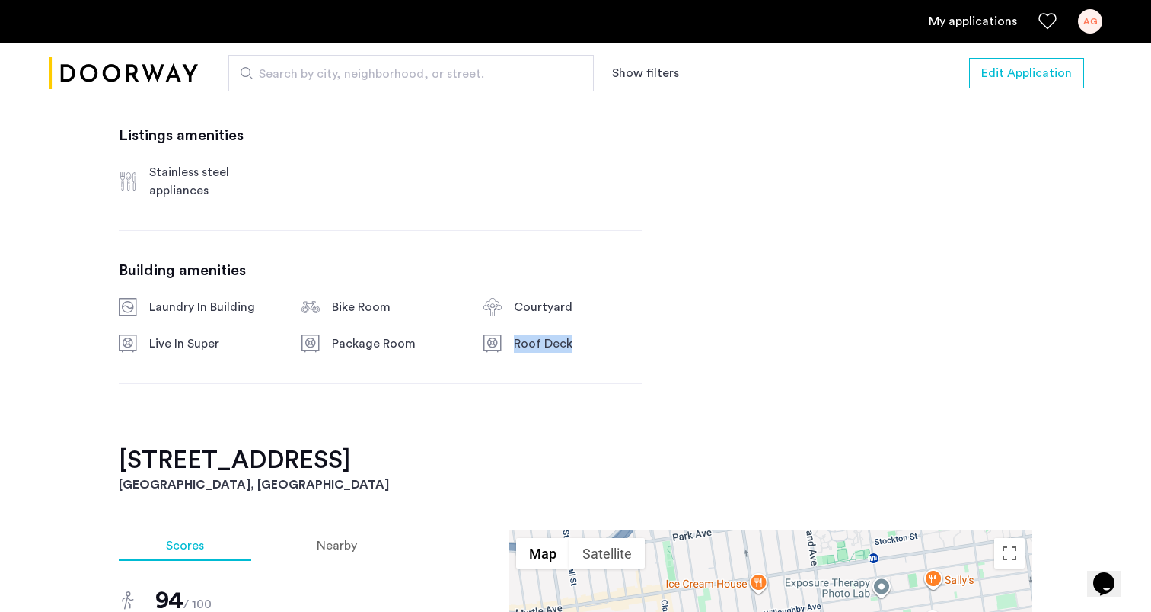
copy div "Roof Deck"
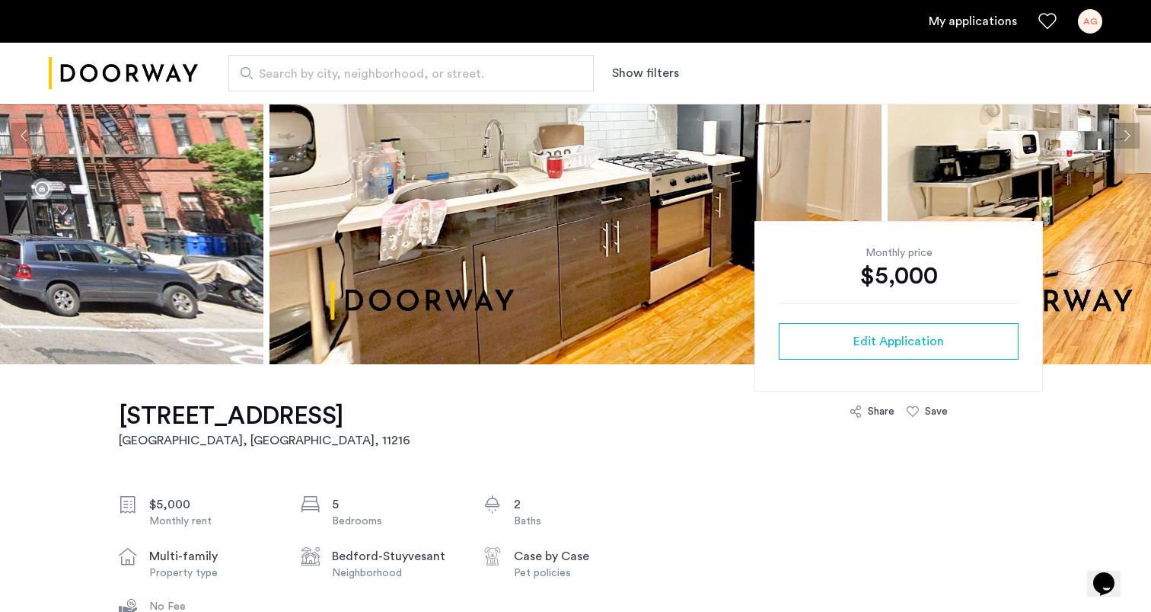
scroll to position [206, 0]
